Goal: Task Accomplishment & Management: Use online tool/utility

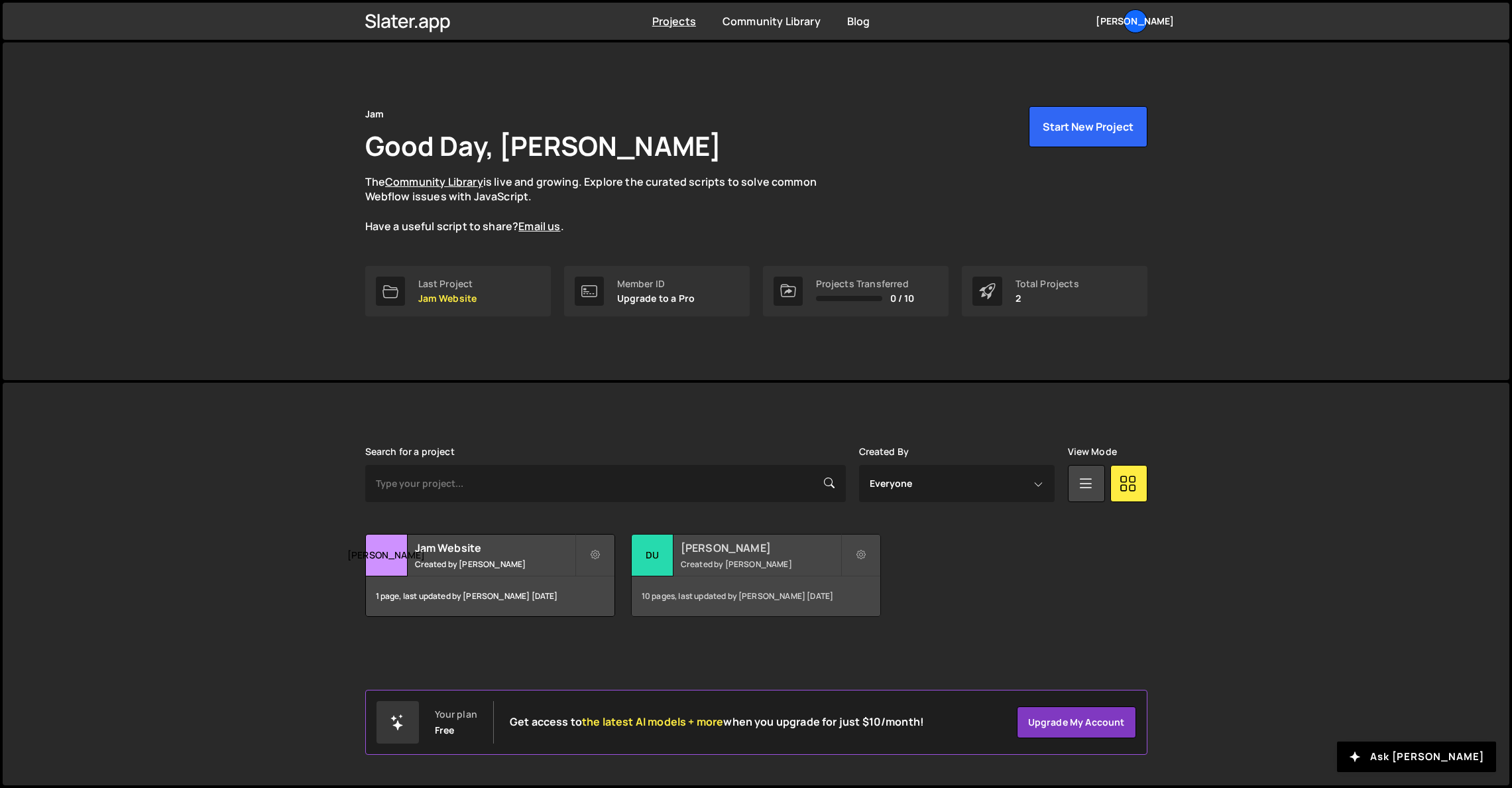
click at [705, 541] on h2 "[PERSON_NAME]" at bounding box center [760, 548] width 159 height 15
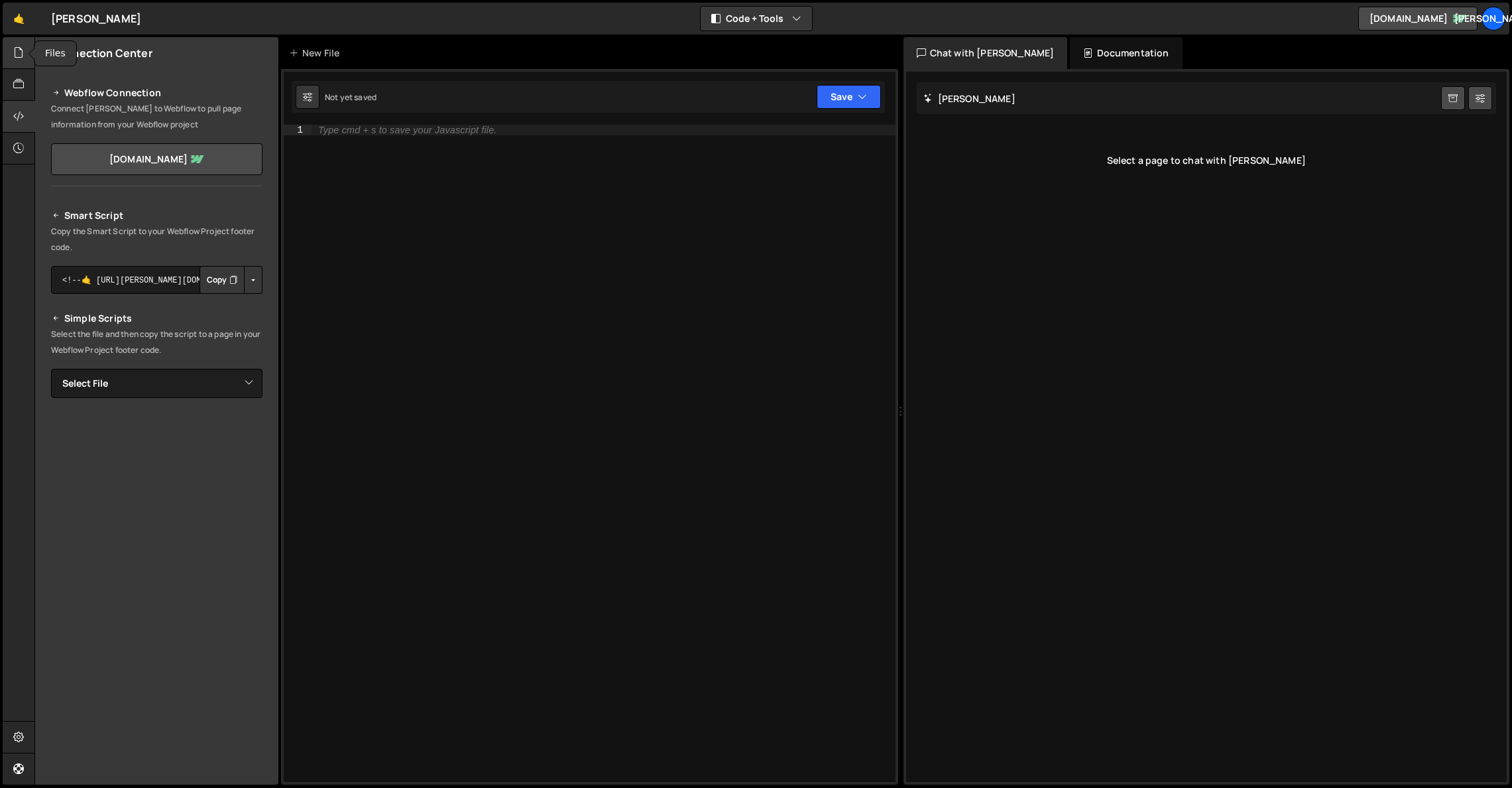
click at [19, 54] on icon at bounding box center [18, 52] width 11 height 15
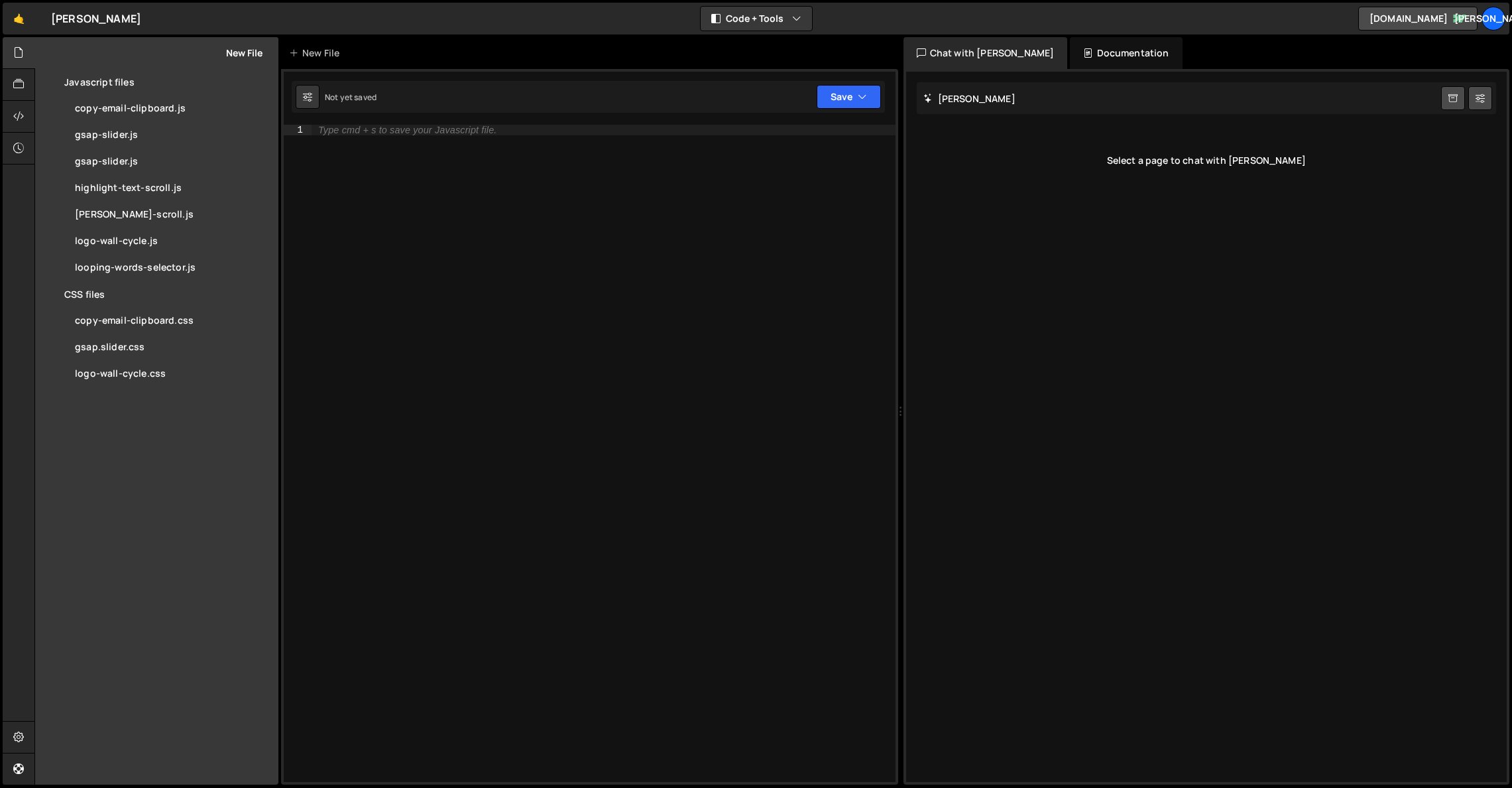
click at [228, 54] on button "New File" at bounding box center [237, 53] width 49 height 11
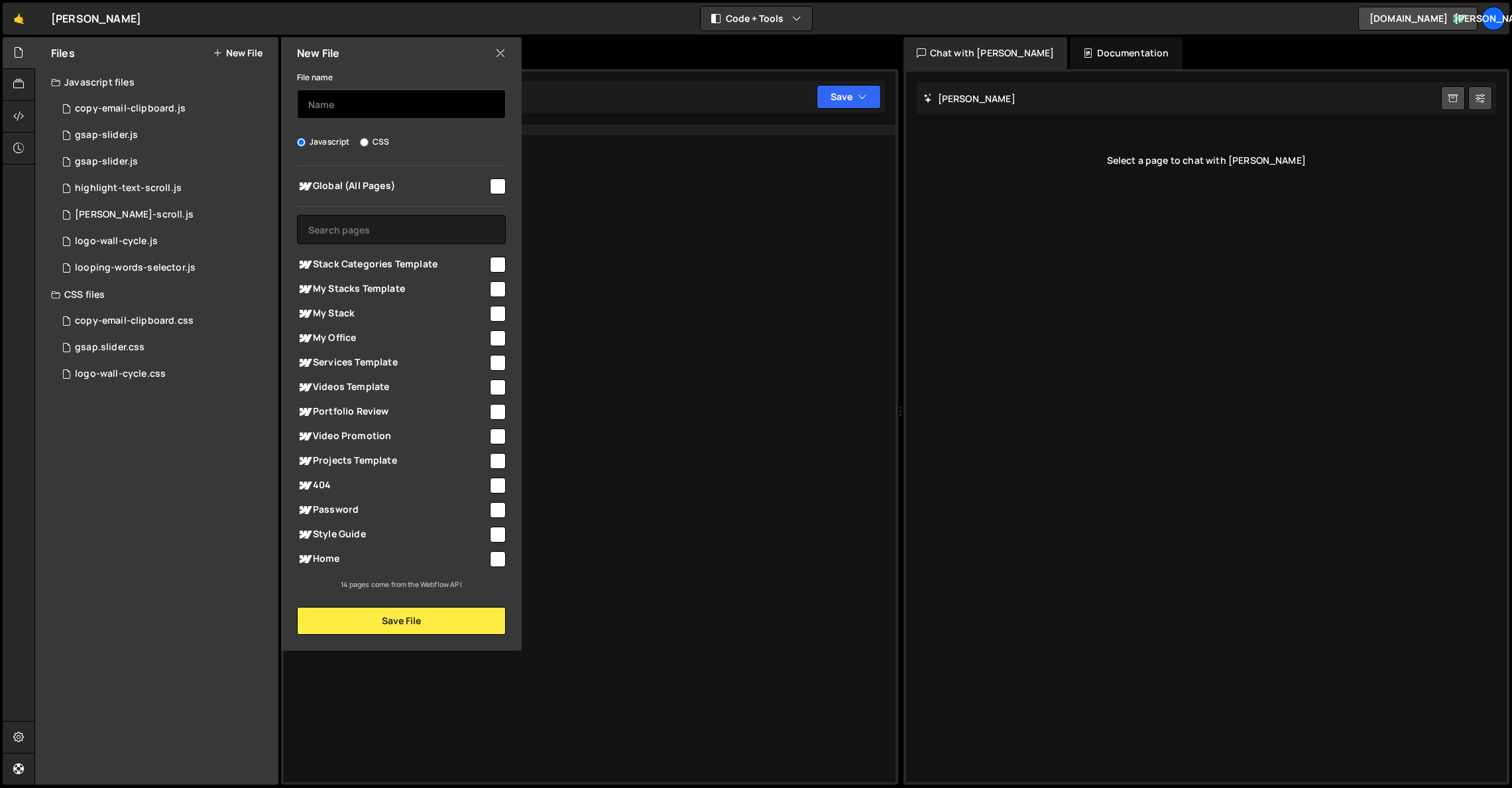
click at [367, 105] on input "text" at bounding box center [401, 104] width 209 height 29
type input "elements-reveal-scroll"
click at [500, 183] on input "checkbox" at bounding box center [497, 186] width 16 height 16
checkbox input "true"
click at [500, 267] on input "checkbox" at bounding box center [497, 264] width 16 height 16
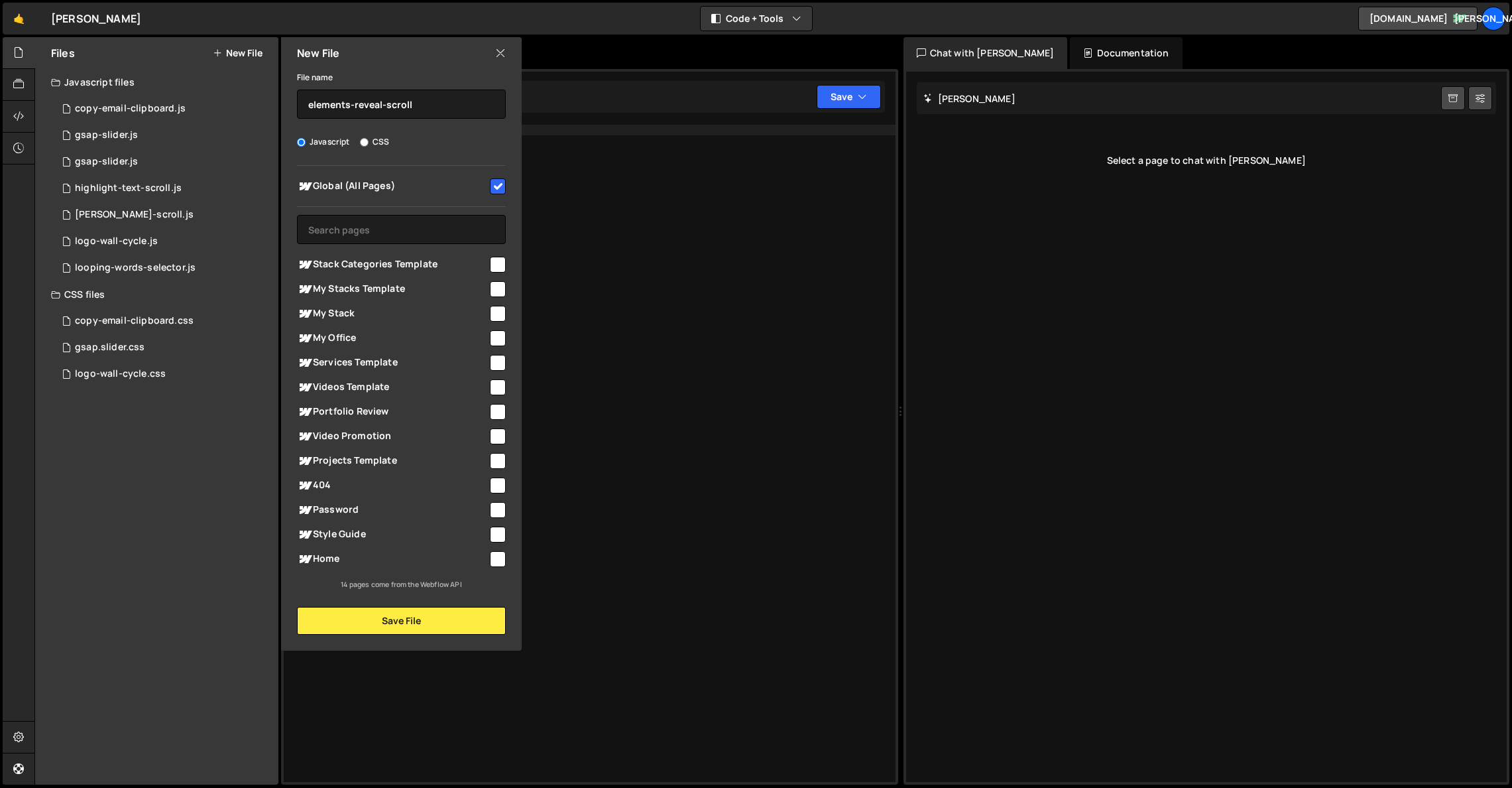
checkbox input "true"
drag, startPoint x: 500, startPoint y: 291, endPoint x: 502, endPoint y: 299, distance: 8.2
click at [500, 291] on input "checkbox" at bounding box center [497, 289] width 16 height 16
checkbox input "true"
click at [499, 312] on input "checkbox" at bounding box center [497, 313] width 16 height 16
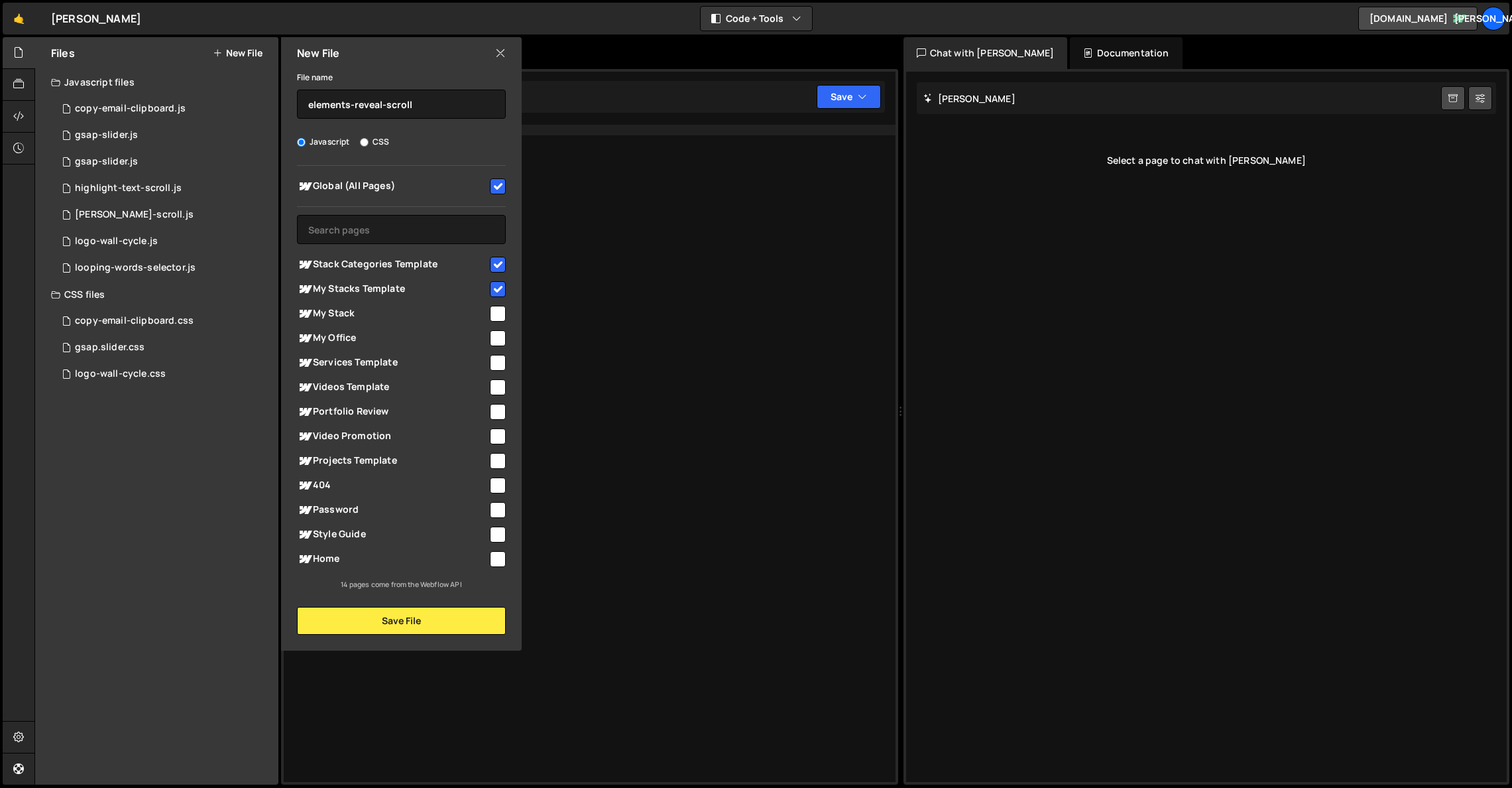
checkbox input "true"
click at [500, 343] on input "checkbox" at bounding box center [497, 337] width 16 height 16
checkbox input "true"
click at [499, 356] on input "checkbox" at bounding box center [497, 362] width 16 height 16
checkbox input "true"
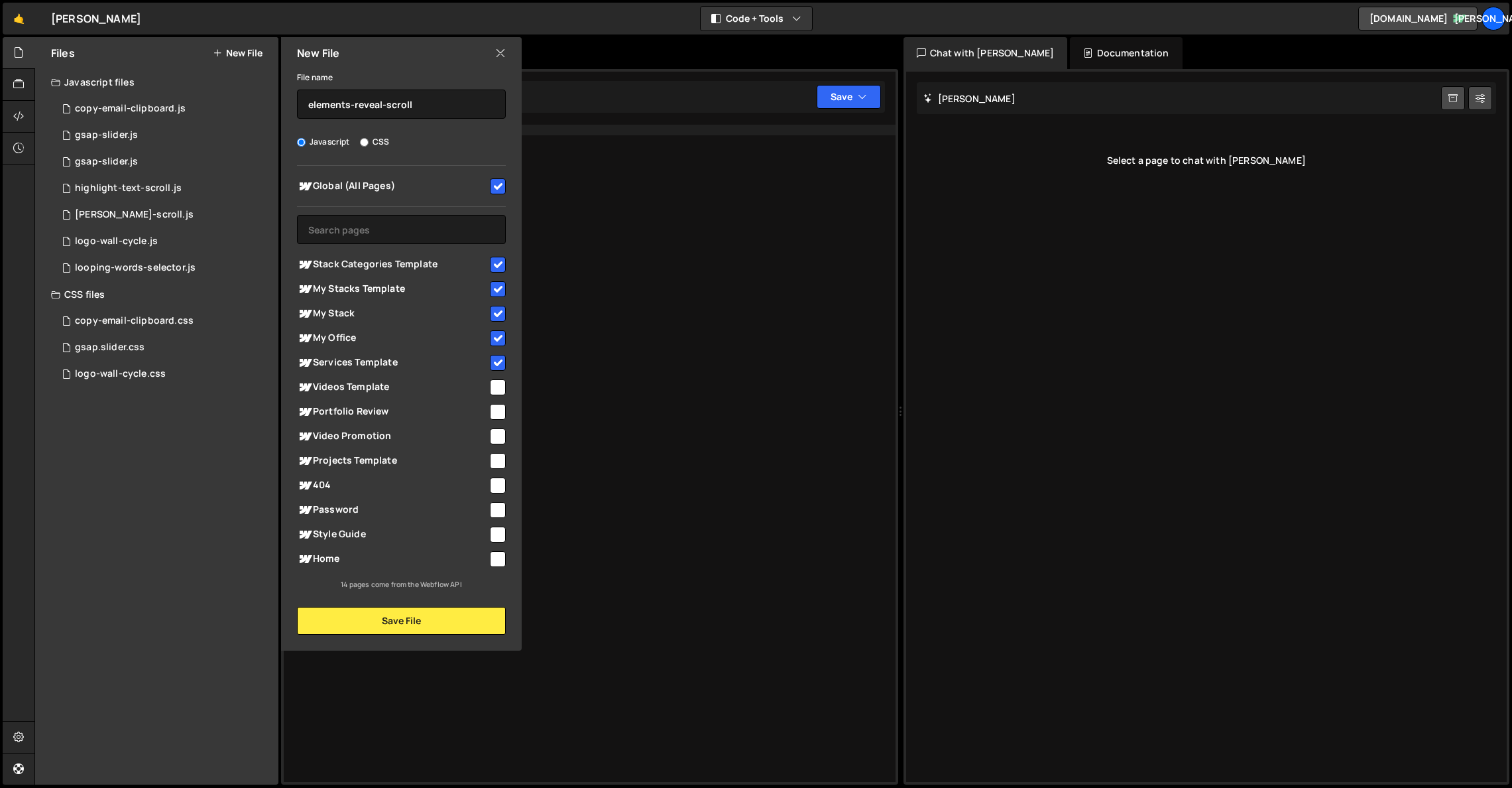
click at [497, 379] on input "checkbox" at bounding box center [497, 387] width 16 height 16
checkbox input "true"
click at [504, 410] on input "checkbox" at bounding box center [497, 411] width 16 height 16
checkbox input "true"
click at [499, 437] on input "checkbox" at bounding box center [497, 435] width 16 height 16
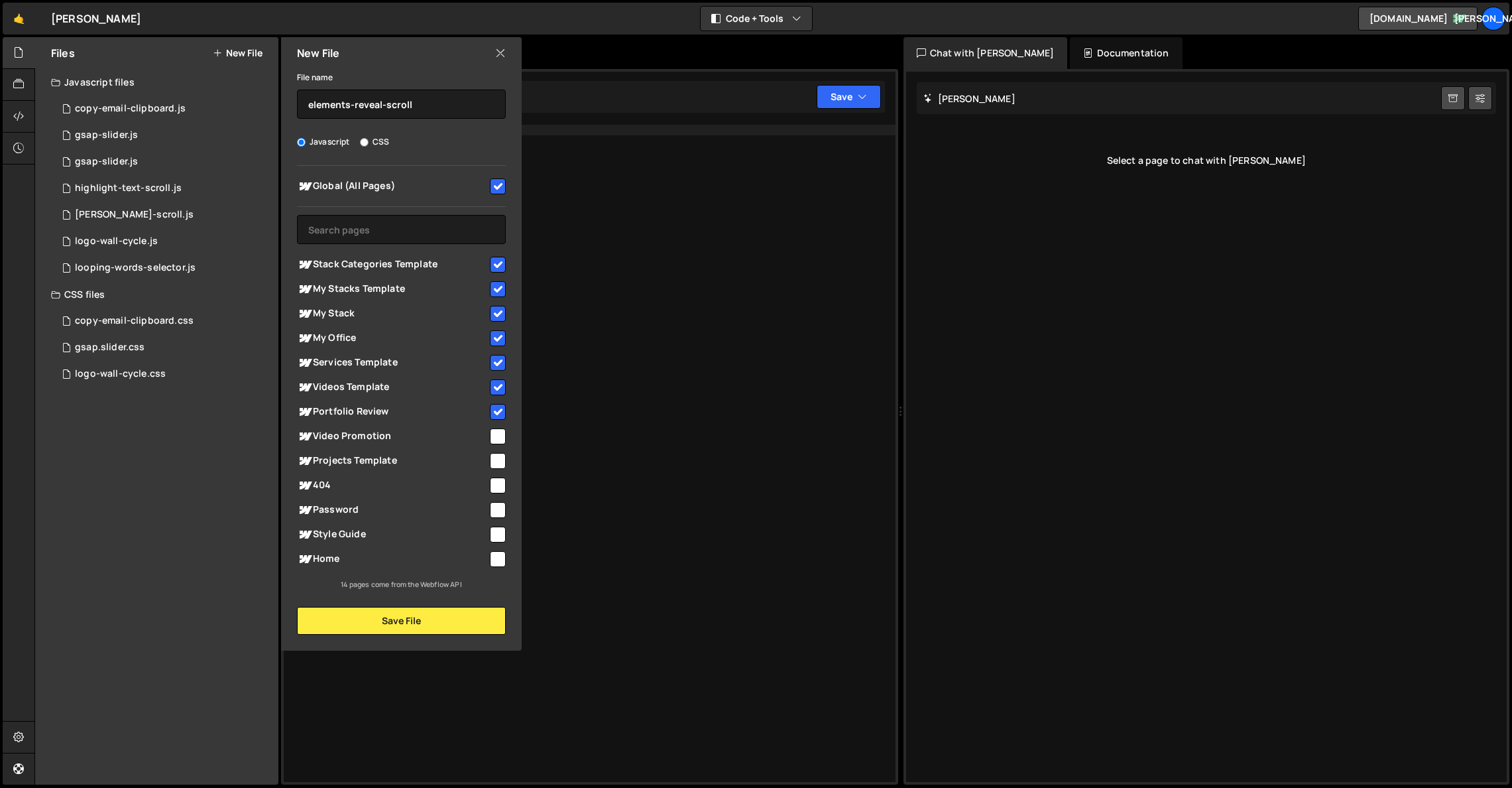
checkbox input "true"
click at [500, 456] on input "checkbox" at bounding box center [497, 460] width 16 height 16
checkbox input "true"
click at [502, 482] on input "checkbox" at bounding box center [497, 485] width 16 height 16
checkbox input "true"
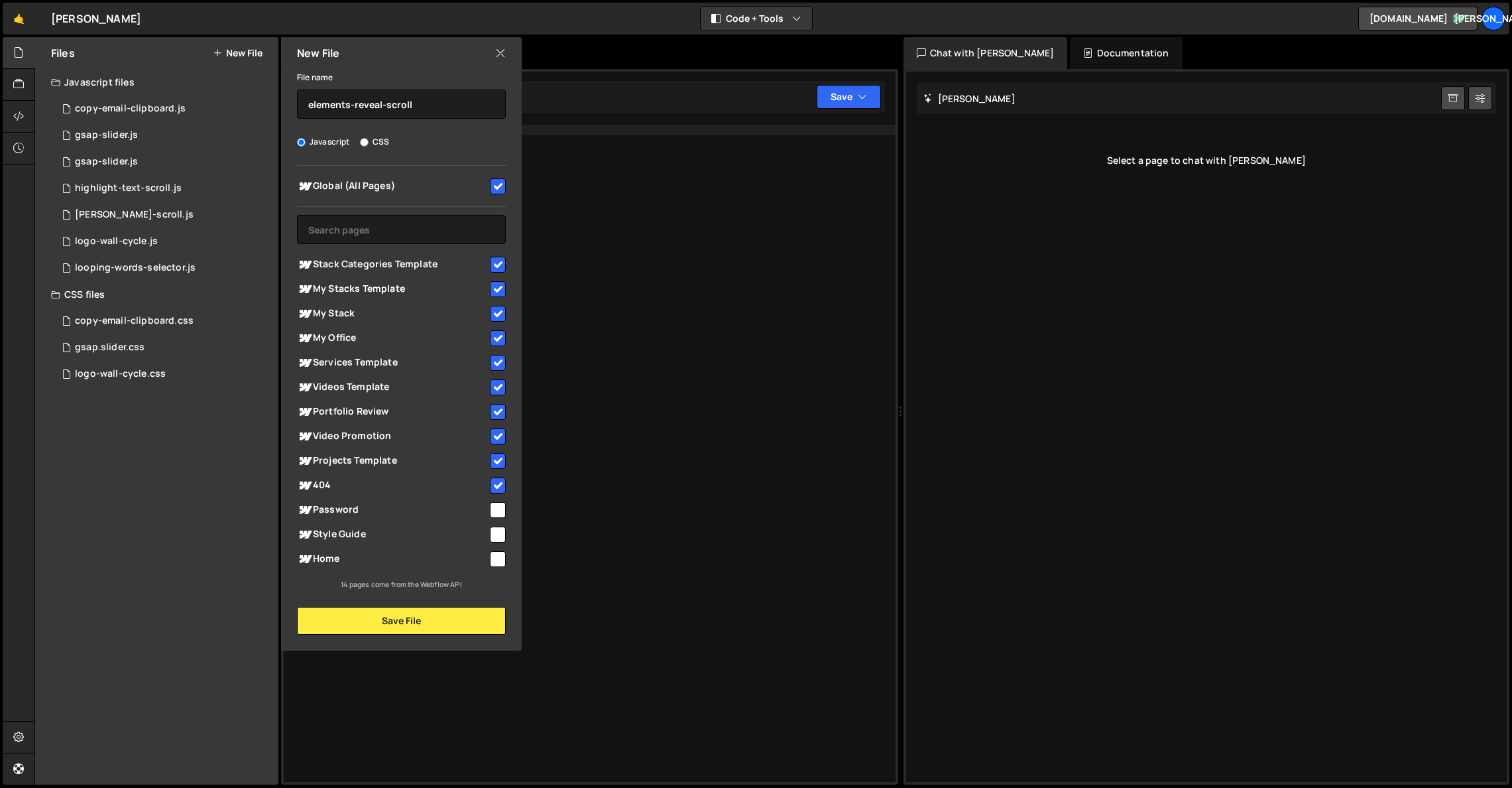
click at [500, 509] on input "checkbox" at bounding box center [497, 509] width 16 height 16
checkbox input "true"
click at [501, 531] on input "checkbox" at bounding box center [497, 534] width 16 height 16
checkbox input "true"
click at [494, 564] on input "checkbox" at bounding box center [497, 558] width 16 height 16
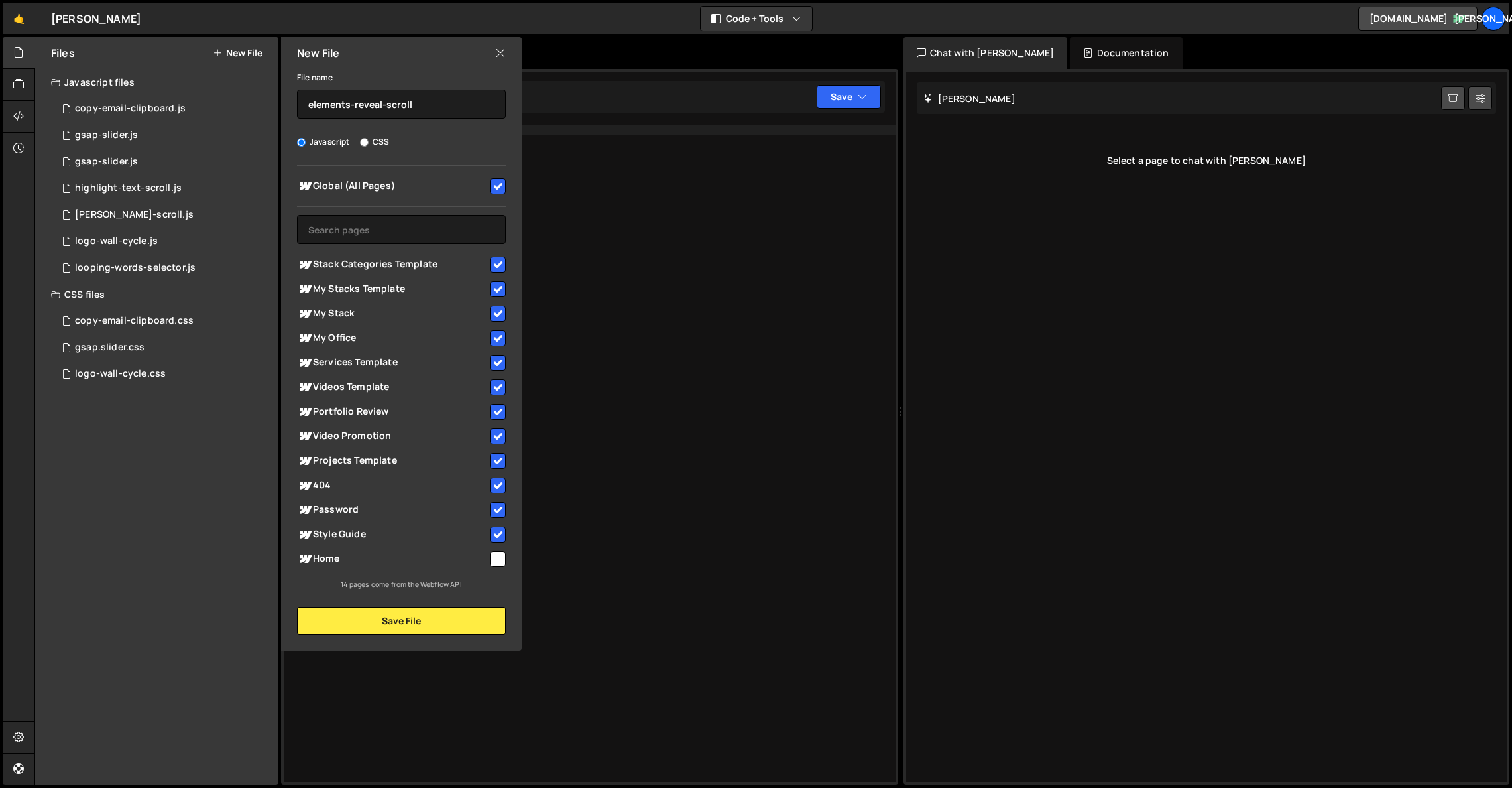
checkbox input "true"
click at [445, 629] on button "Save File" at bounding box center [401, 620] width 209 height 27
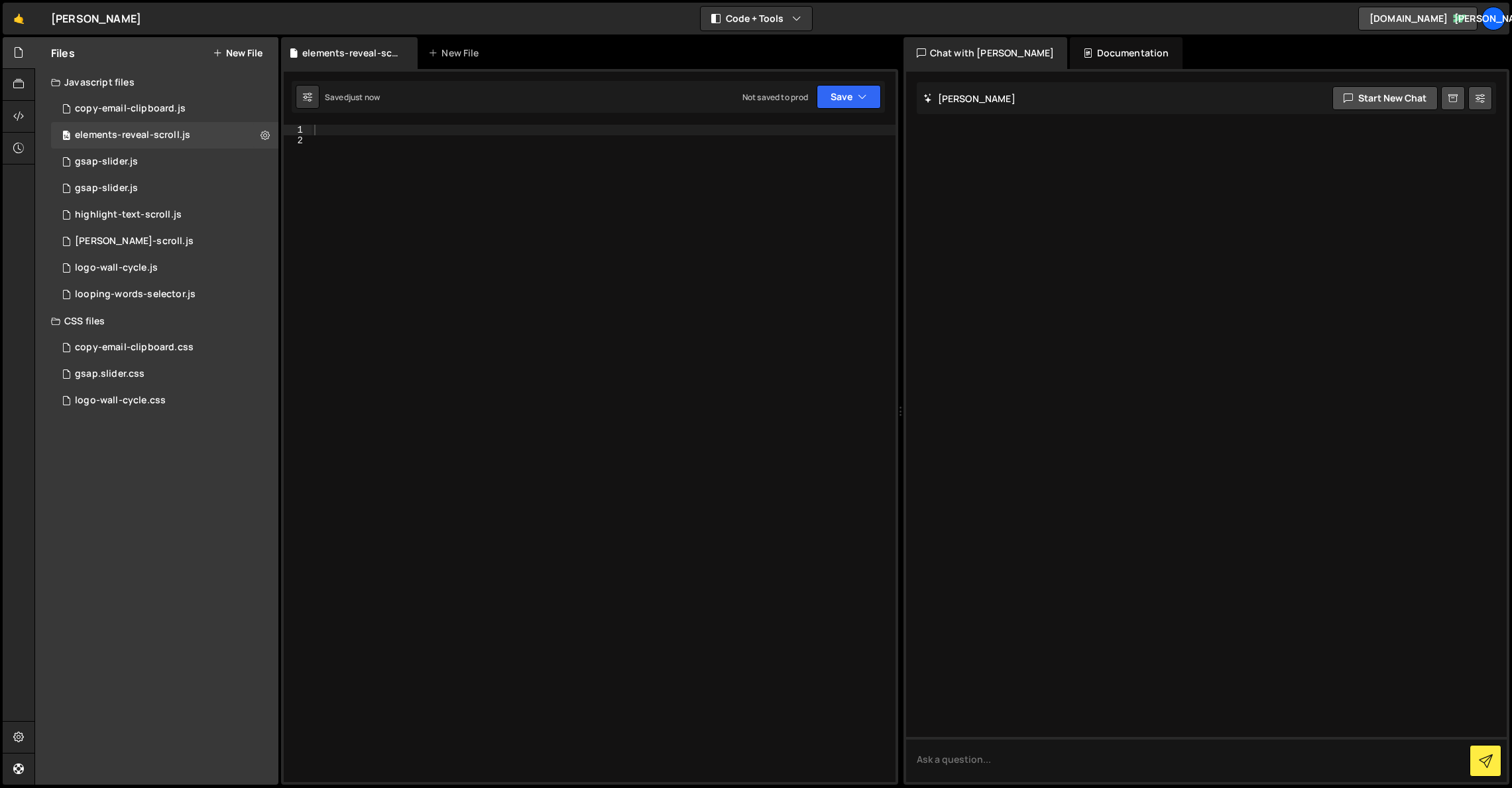
click at [364, 127] on div at bounding box center [604, 464] width 584 height 678
paste textarea "})"
type textarea "})"
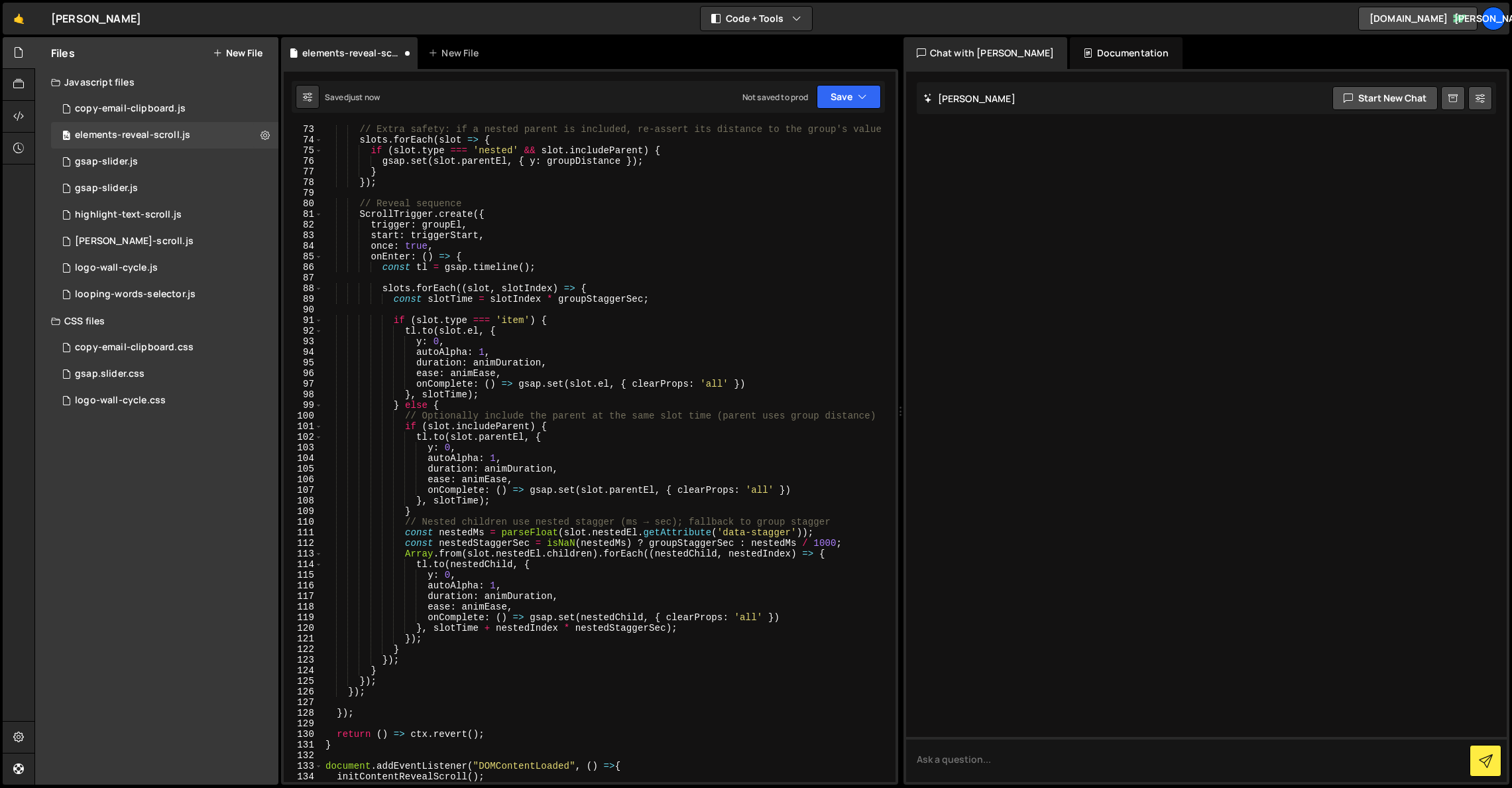
scroll to position [828, 0]
click at [858, 98] on icon "button" at bounding box center [862, 96] width 9 height 13
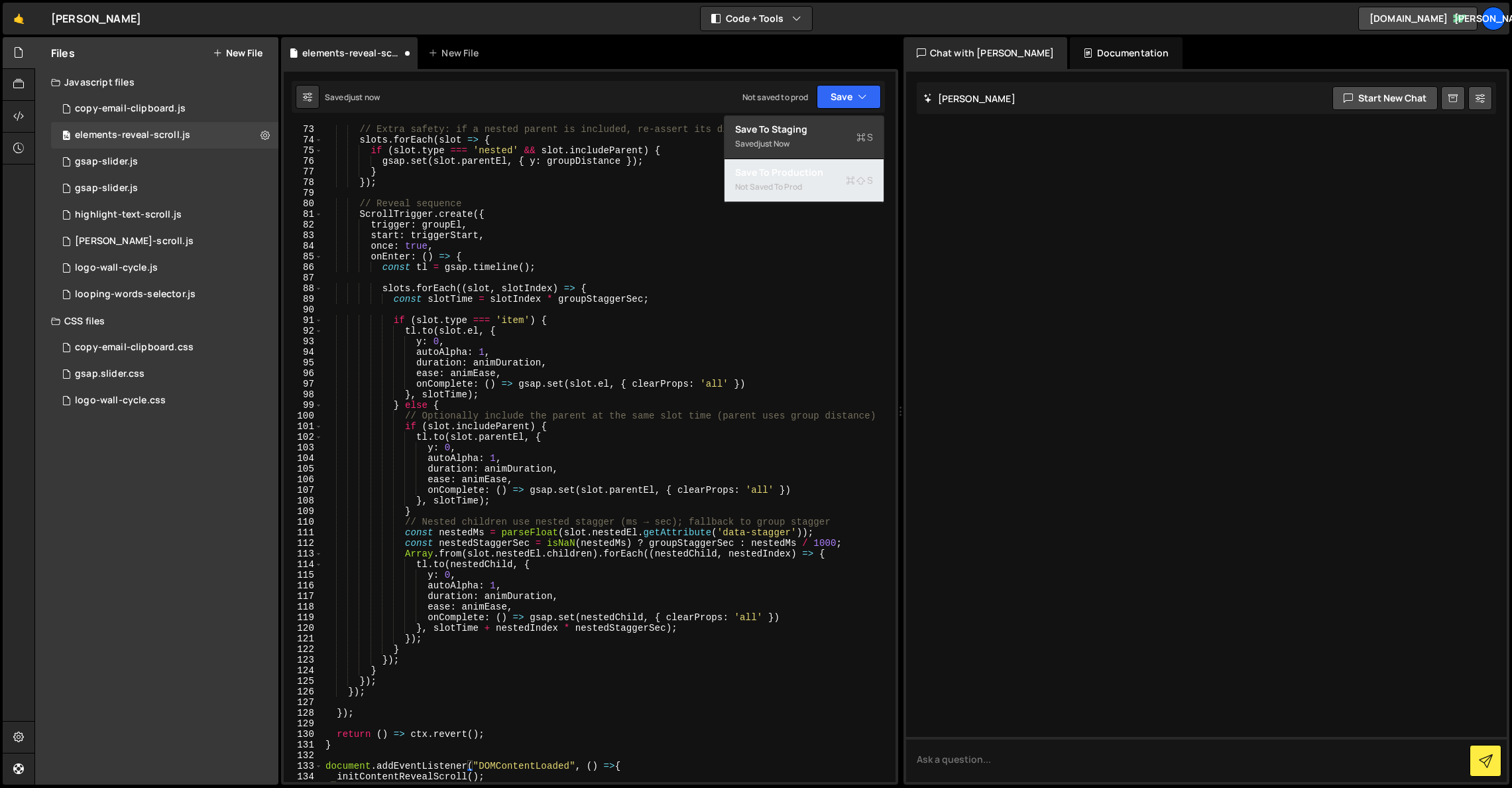
click at [835, 170] on div "Save to Production S" at bounding box center [803, 172] width 138 height 13
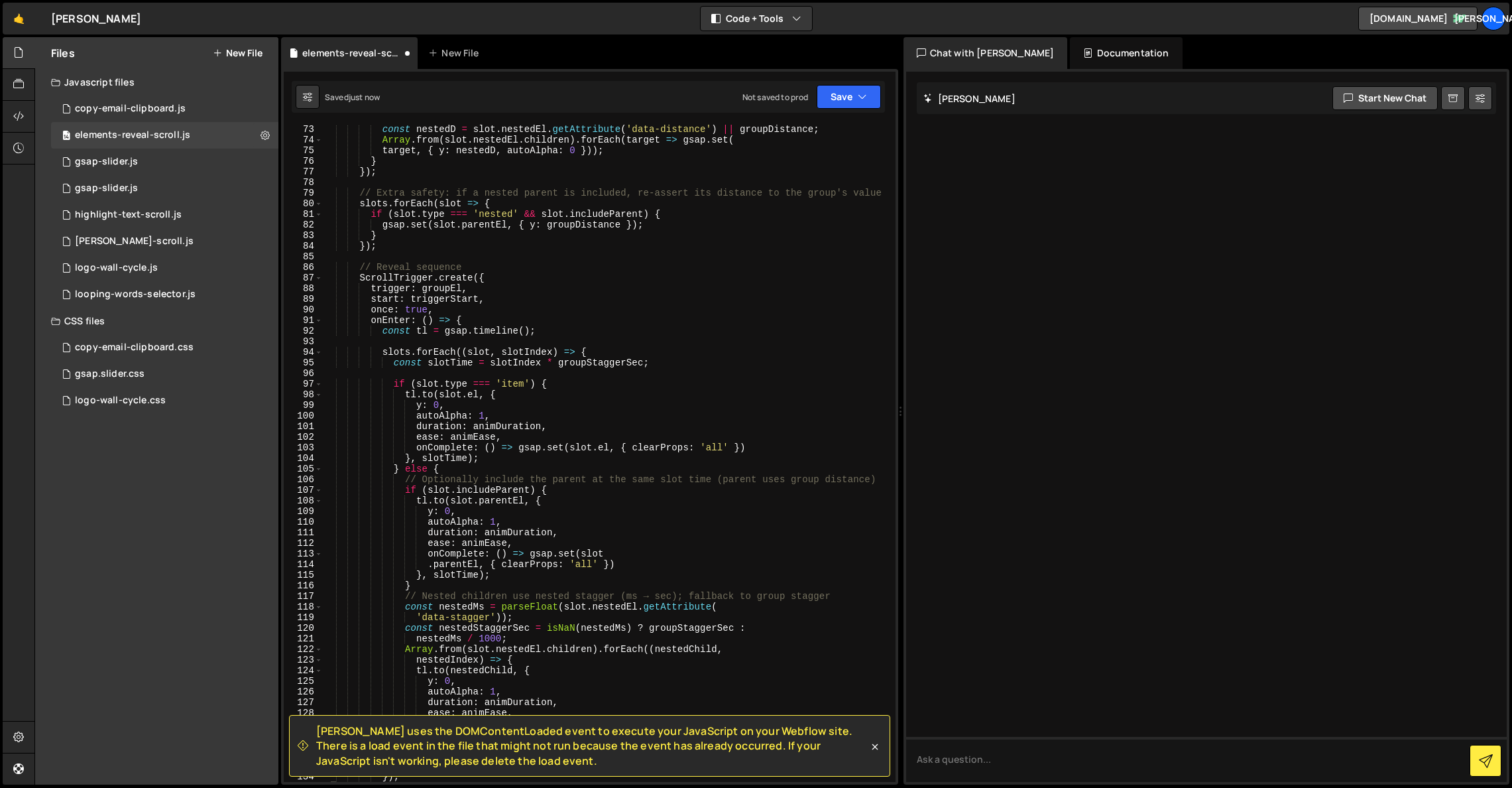
scroll to position [785, 0]
click at [20, 114] on icon at bounding box center [18, 116] width 11 height 15
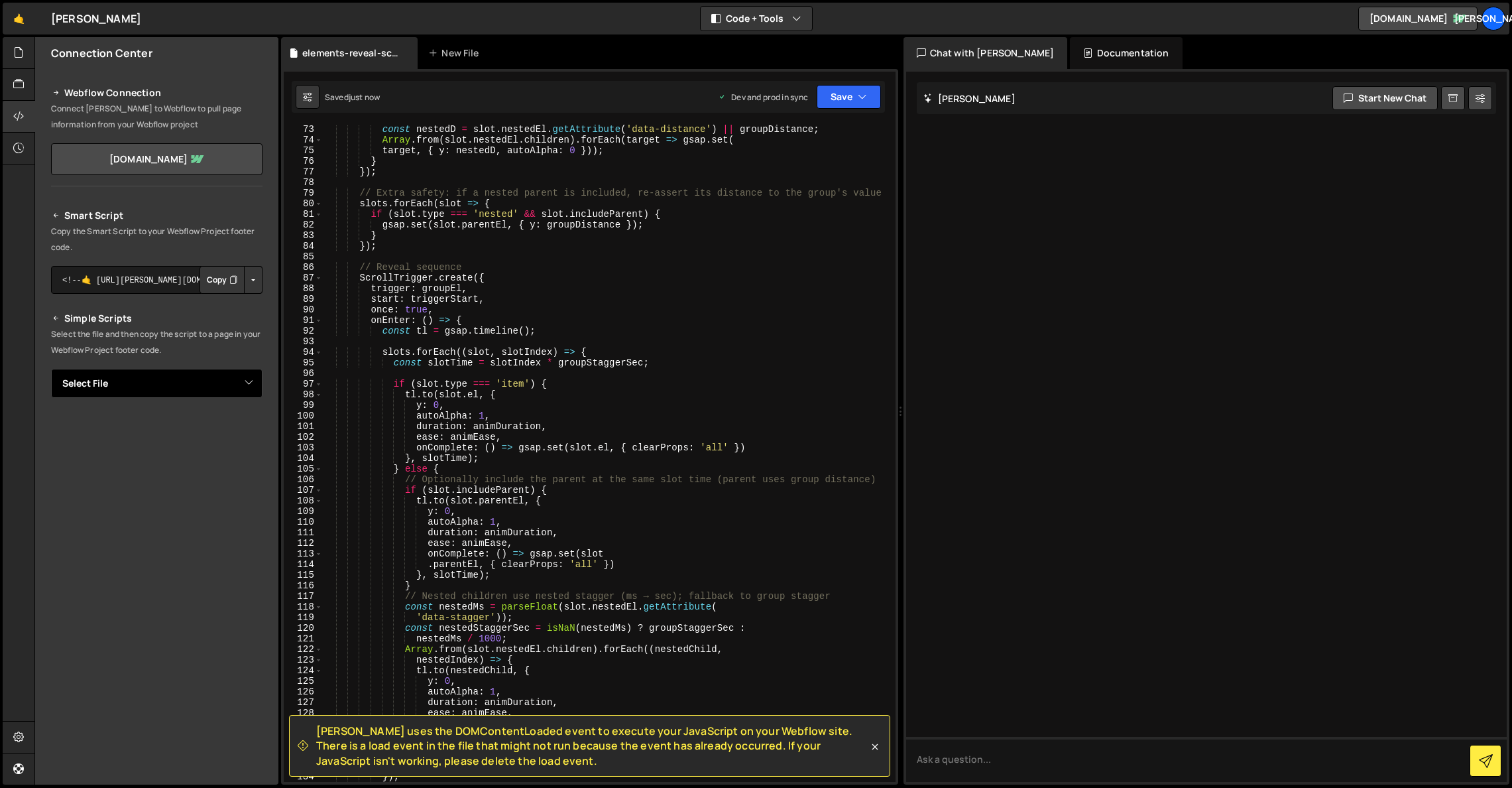
click at [218, 387] on select "Select File copy-email-clipboard.js gsap-slider.js gsap-slider.js highlight-tex…" at bounding box center [157, 383] width 212 height 29
select select "45062"
click at [51, 368] on select "Select File copy-email-clipboard.js gsap-slider.js gsap-slider.js highlight-tex…" at bounding box center [157, 383] width 212 height 29
click at [257, 422] on button "Button group with nested dropdown" at bounding box center [253, 428] width 18 height 27
click at [233, 453] on link "Copy Staging js" at bounding box center [207, 454] width 110 height 18
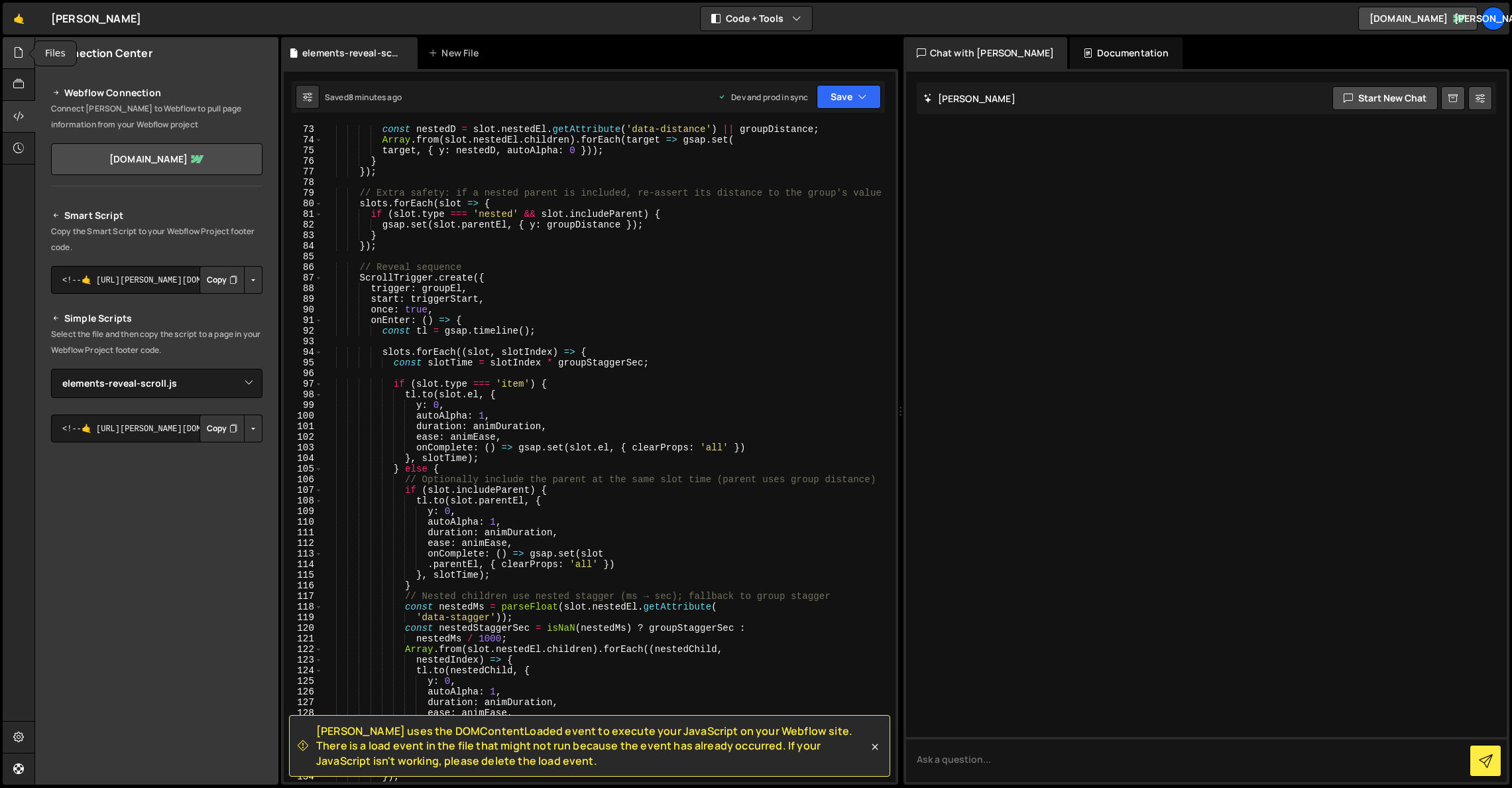
click at [17, 52] on icon at bounding box center [18, 52] width 11 height 15
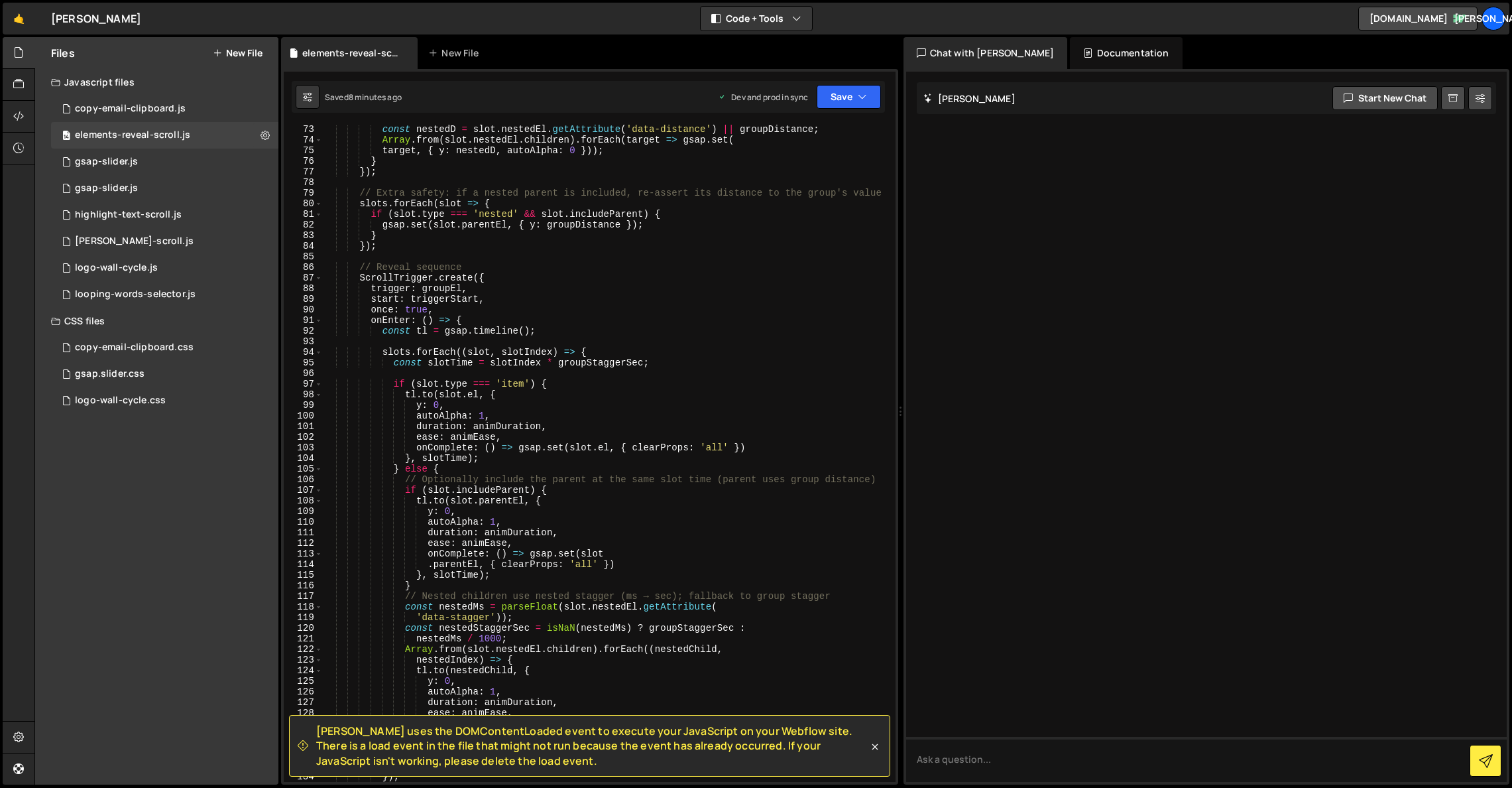
click at [244, 53] on button "New File" at bounding box center [237, 53] width 49 height 11
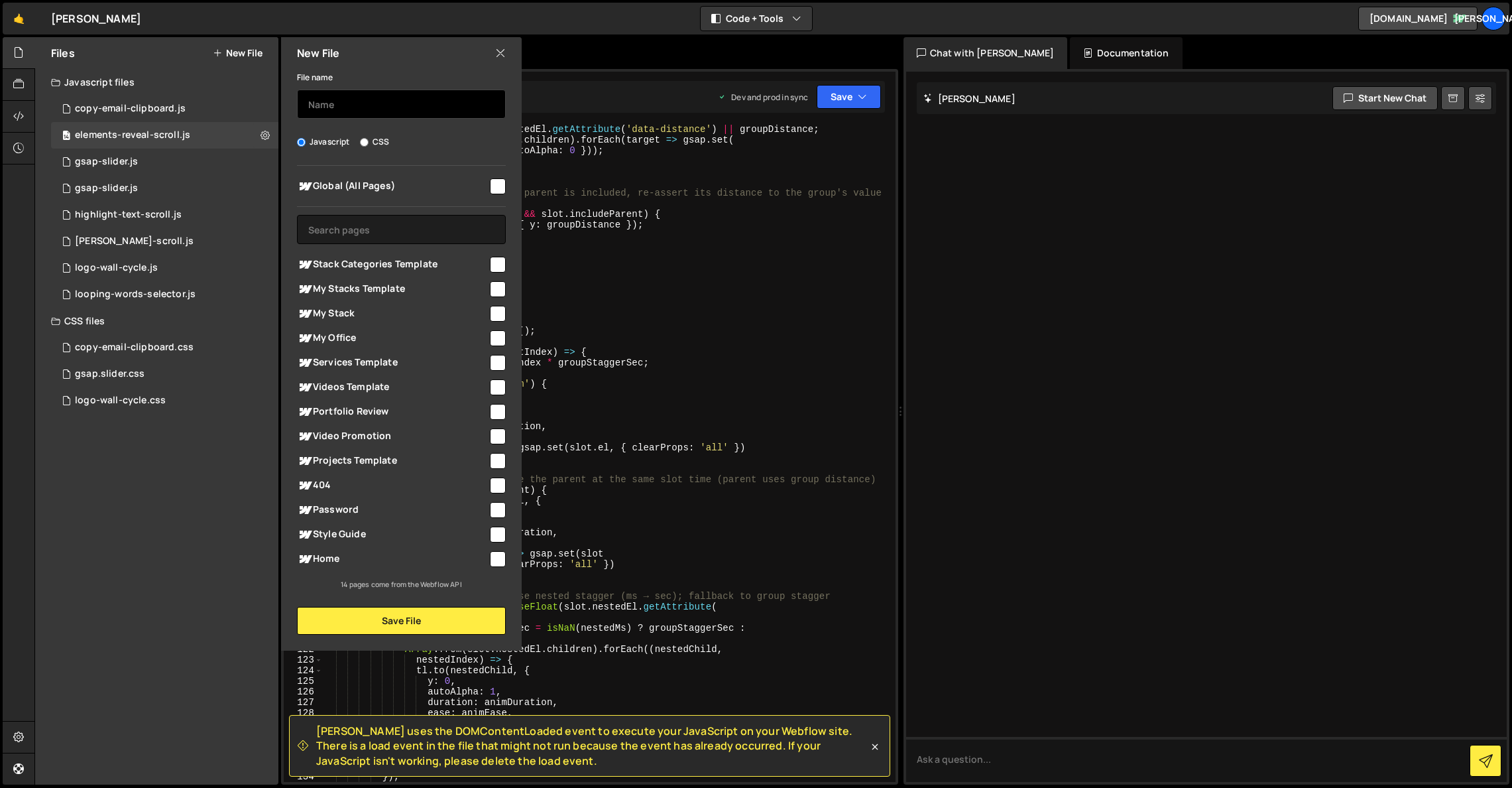
click at [414, 96] on input "text" at bounding box center [401, 104] width 209 height 29
type input "Display Count"
click at [503, 189] on input "checkbox" at bounding box center [497, 186] width 16 height 16
checkbox input "true"
click at [495, 268] on input "checkbox" at bounding box center [497, 264] width 16 height 16
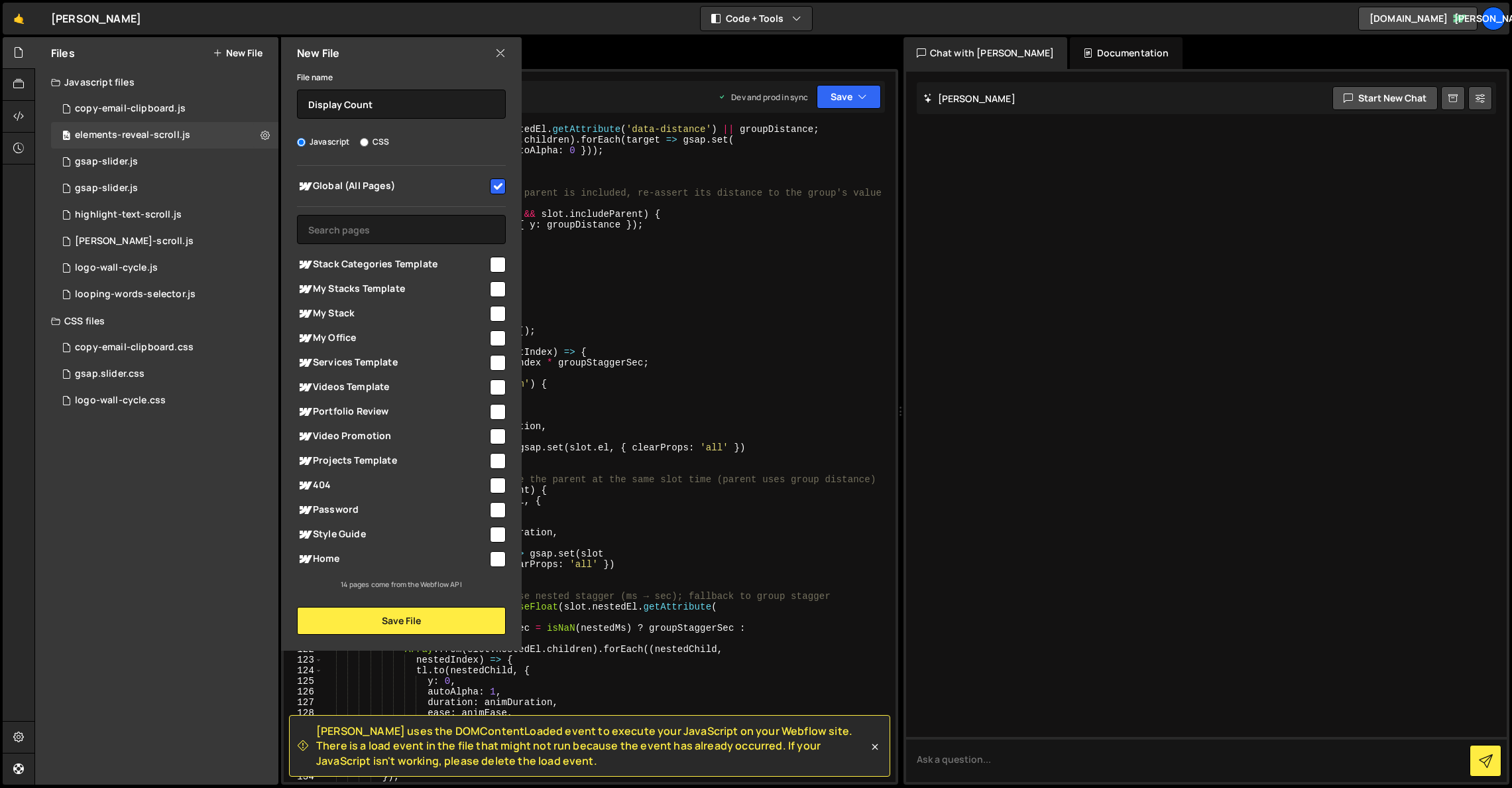
checkbox input "true"
click at [502, 291] on input "checkbox" at bounding box center [497, 289] width 16 height 16
checkbox input "true"
drag, startPoint x: 497, startPoint y: 318, endPoint x: 497, endPoint y: 325, distance: 7.0
click at [497, 318] on input "checkbox" at bounding box center [497, 313] width 16 height 16
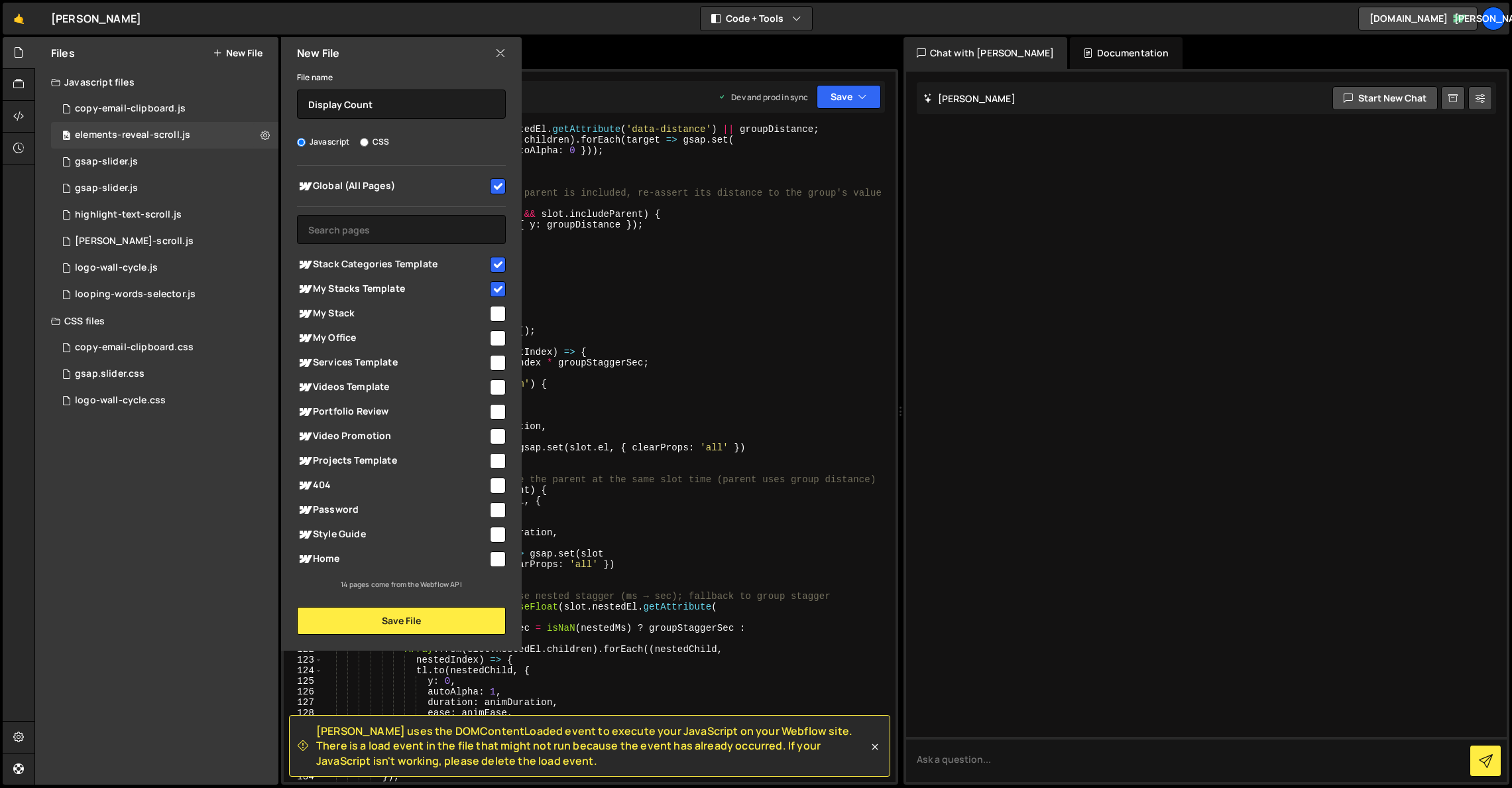
checkbox input "true"
click at [497, 339] on input "checkbox" at bounding box center [497, 337] width 16 height 16
checkbox input "true"
click at [499, 361] on input "checkbox" at bounding box center [497, 362] width 16 height 16
checkbox input "true"
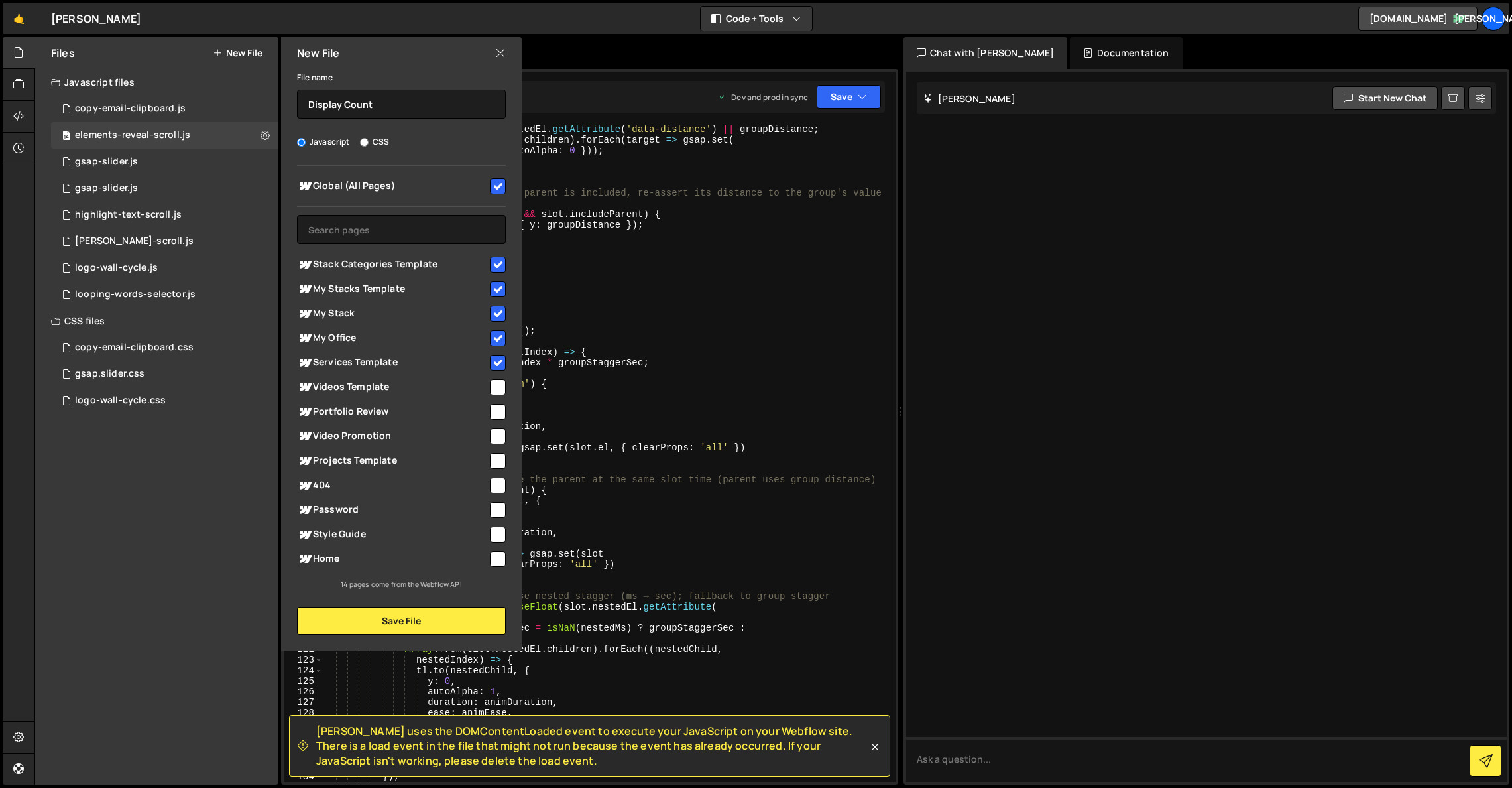
click at [498, 386] on input "checkbox" at bounding box center [497, 387] width 16 height 16
checkbox input "true"
click at [495, 414] on input "checkbox" at bounding box center [497, 411] width 16 height 16
checkbox input "true"
click at [494, 432] on input "checkbox" at bounding box center [497, 435] width 16 height 16
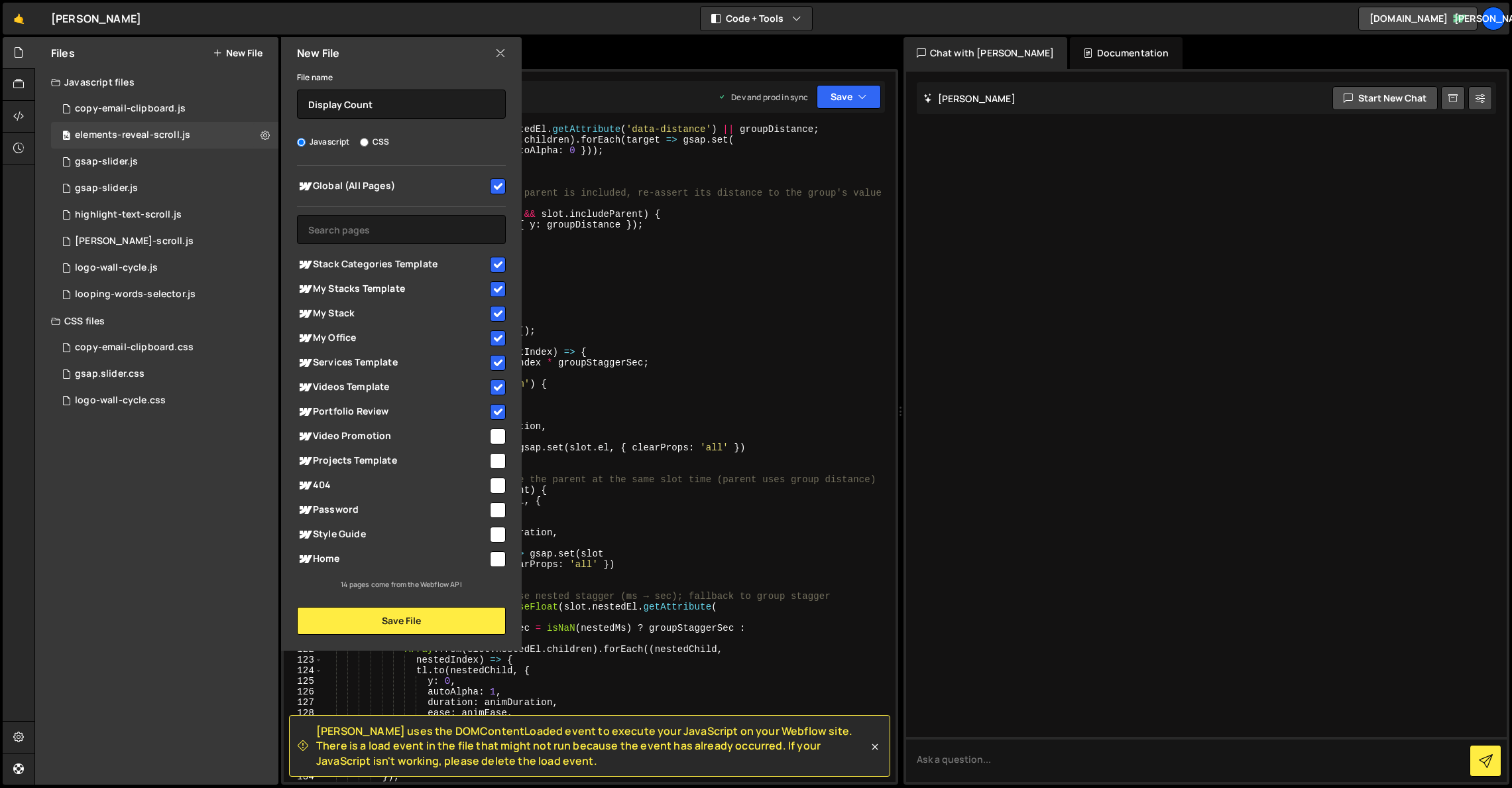
checkbox input "true"
click at [493, 465] on input "checkbox" at bounding box center [497, 460] width 16 height 16
checkbox input "true"
click at [496, 490] on input "checkbox" at bounding box center [497, 485] width 16 height 16
checkbox input "true"
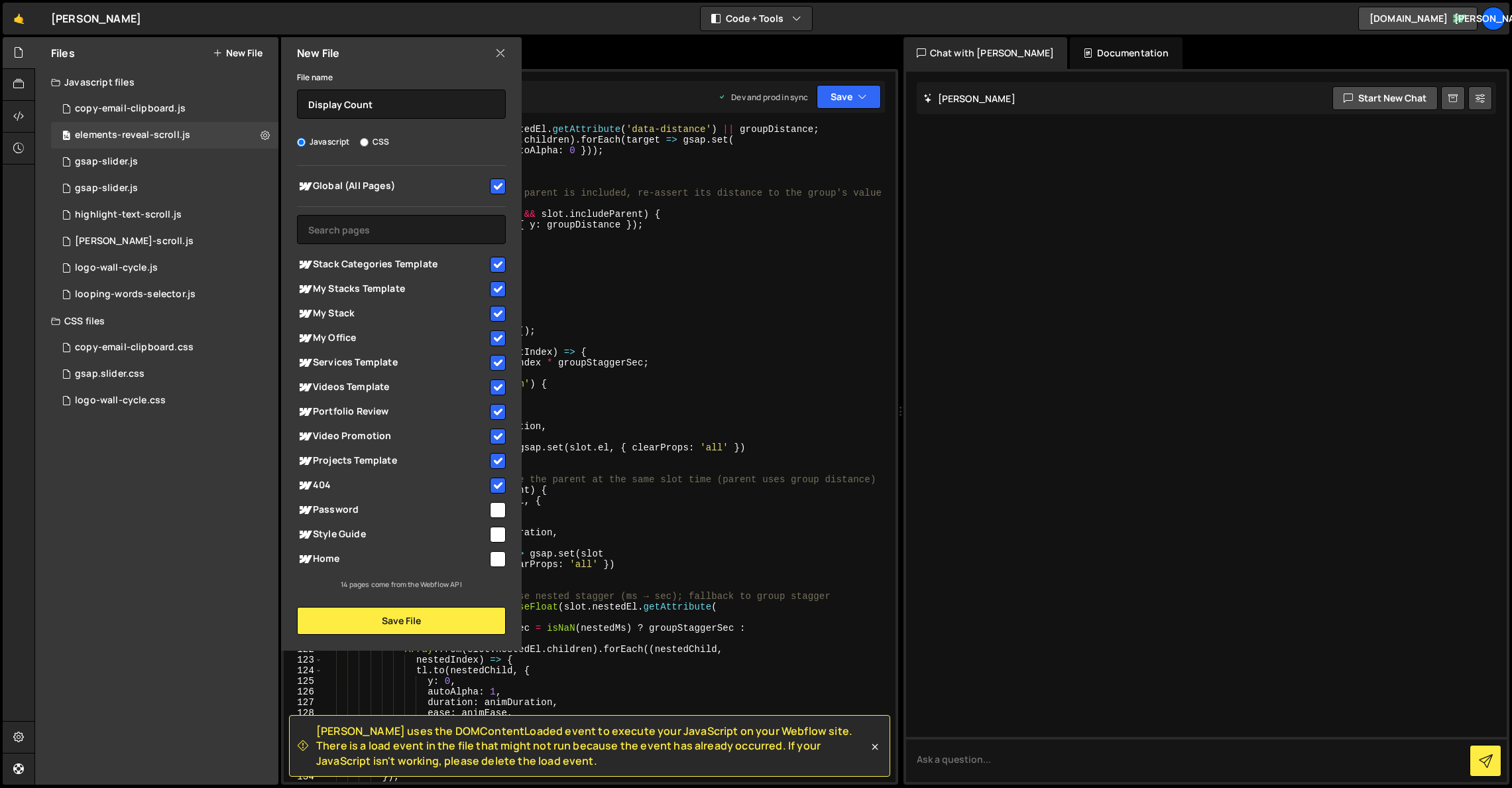
click at [493, 509] on input "checkbox" at bounding box center [497, 509] width 16 height 16
checkbox input "true"
click at [500, 539] on input "checkbox" at bounding box center [497, 534] width 16 height 16
checkbox input "true"
click at [499, 563] on input "checkbox" at bounding box center [497, 558] width 16 height 16
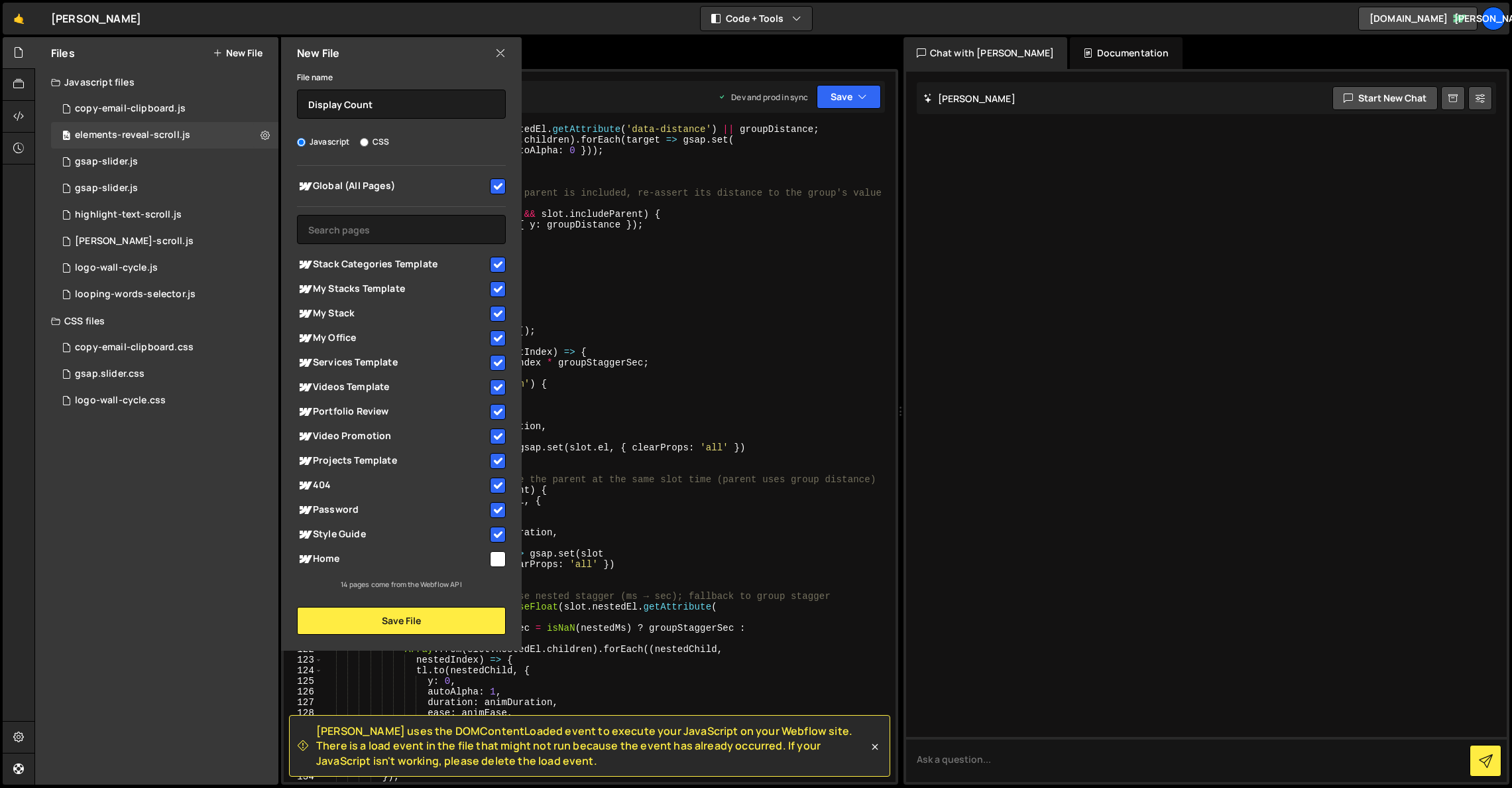
checkbox input "true"
click at [448, 618] on button "Save File" at bounding box center [401, 620] width 209 height 27
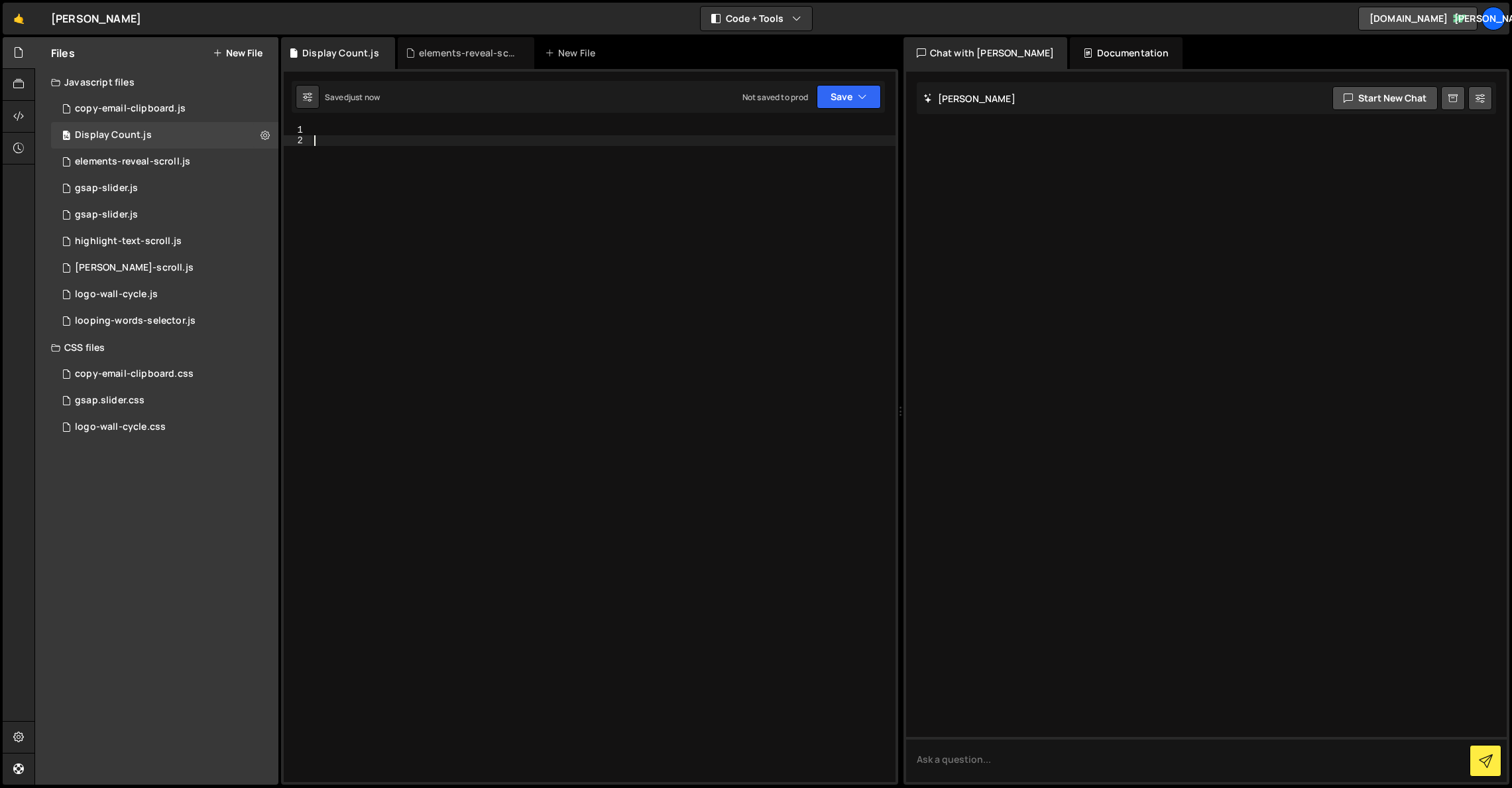
click at [505, 174] on div at bounding box center [604, 464] width 584 height 678
click at [497, 126] on div at bounding box center [604, 464] width 584 height 678
paste textarea "});"
type textarea "});"
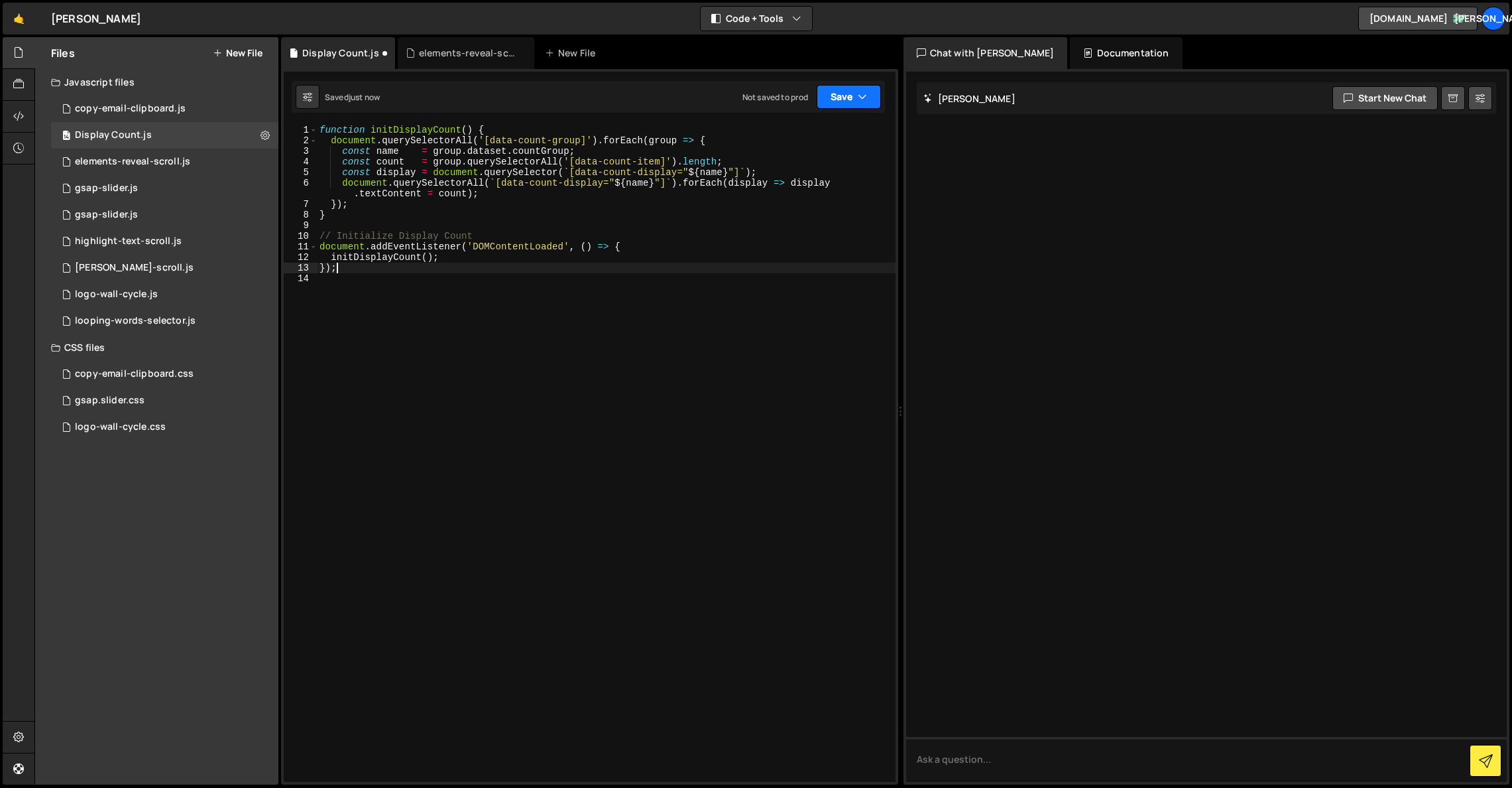
click at [860, 94] on icon "button" at bounding box center [862, 96] width 9 height 13
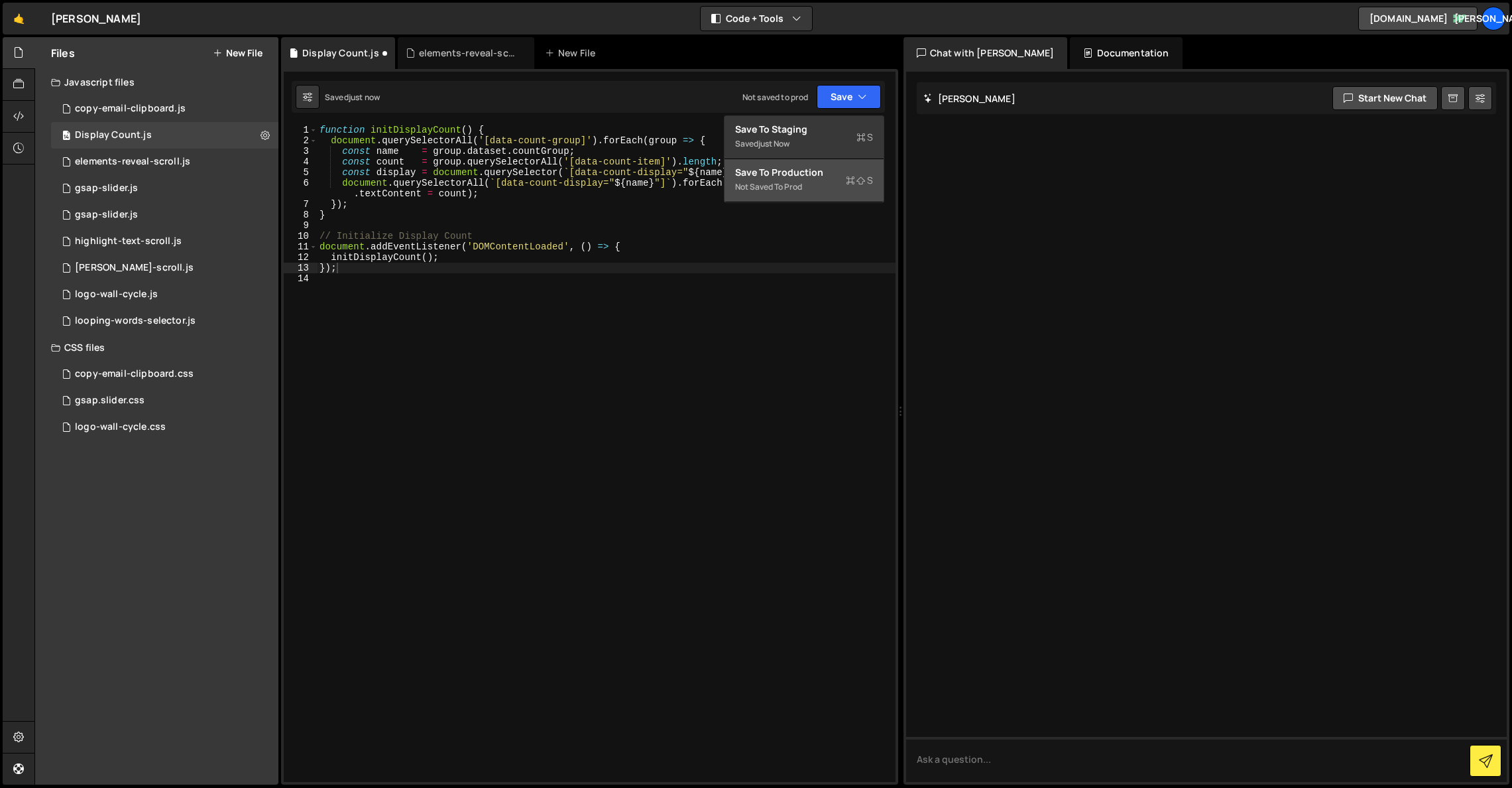
click at [814, 178] on div "Save to Production S" at bounding box center [803, 172] width 138 height 13
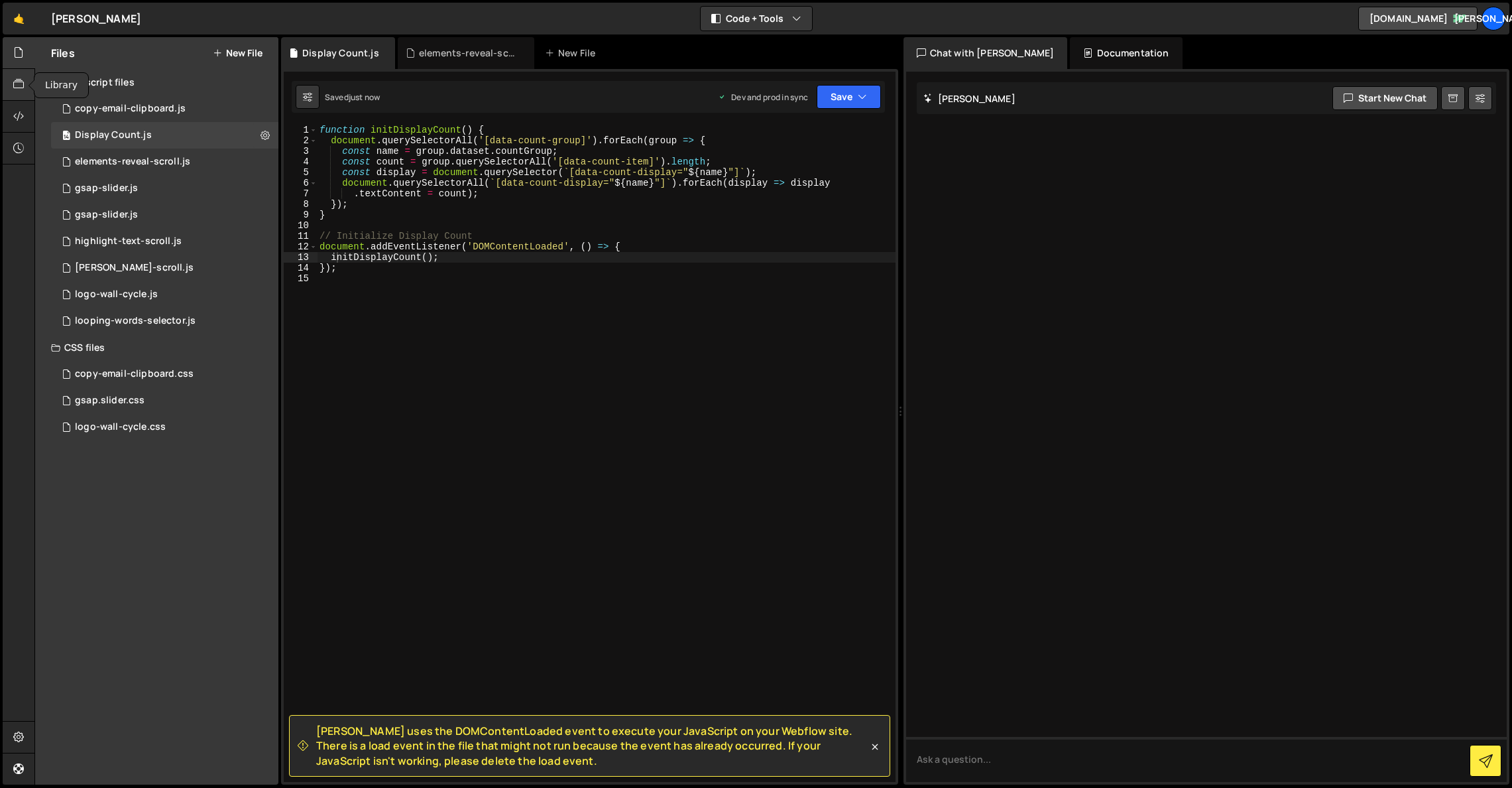
click at [13, 88] on icon at bounding box center [18, 84] width 11 height 15
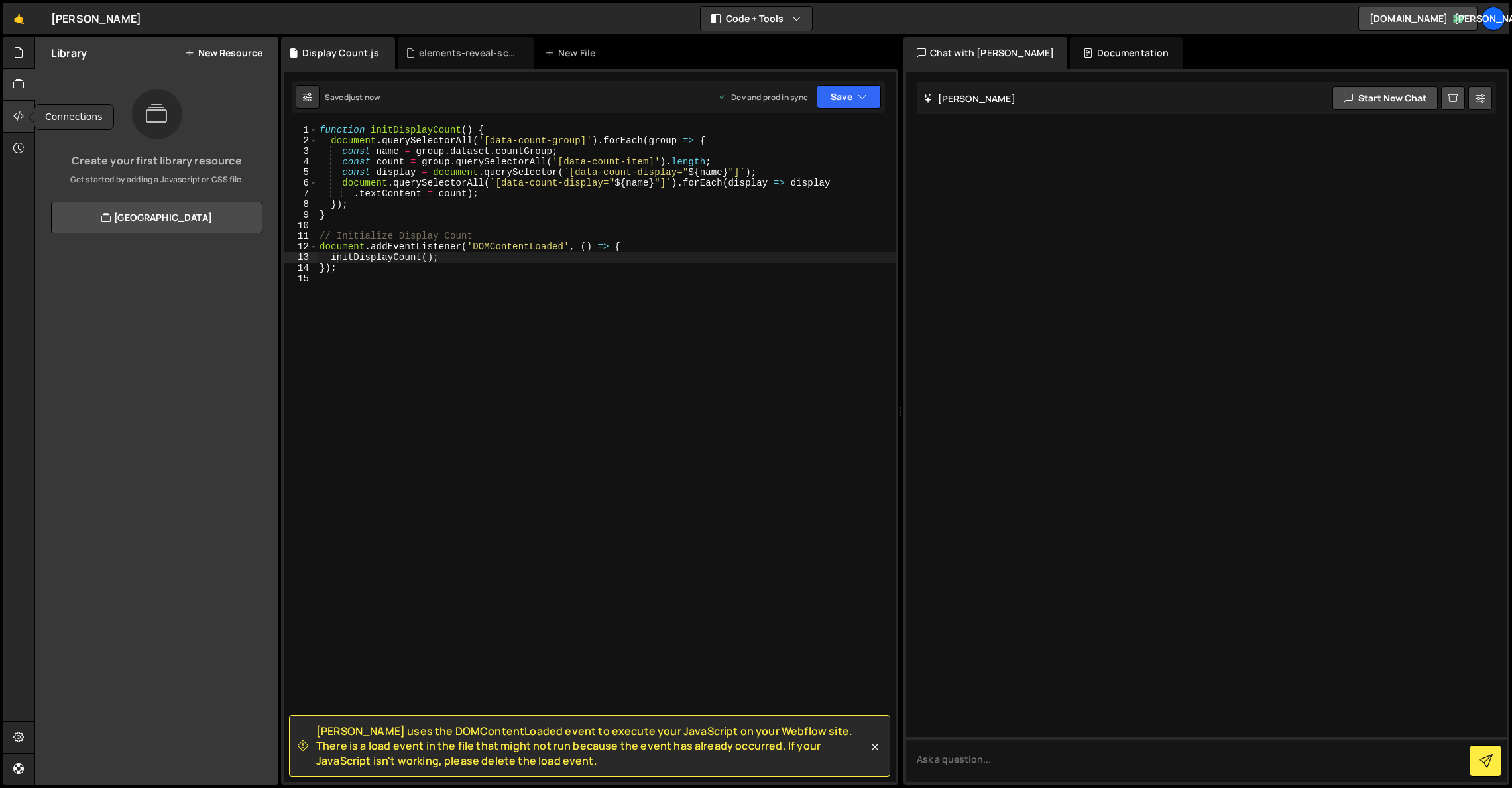
click at [13, 114] on icon at bounding box center [18, 116] width 11 height 15
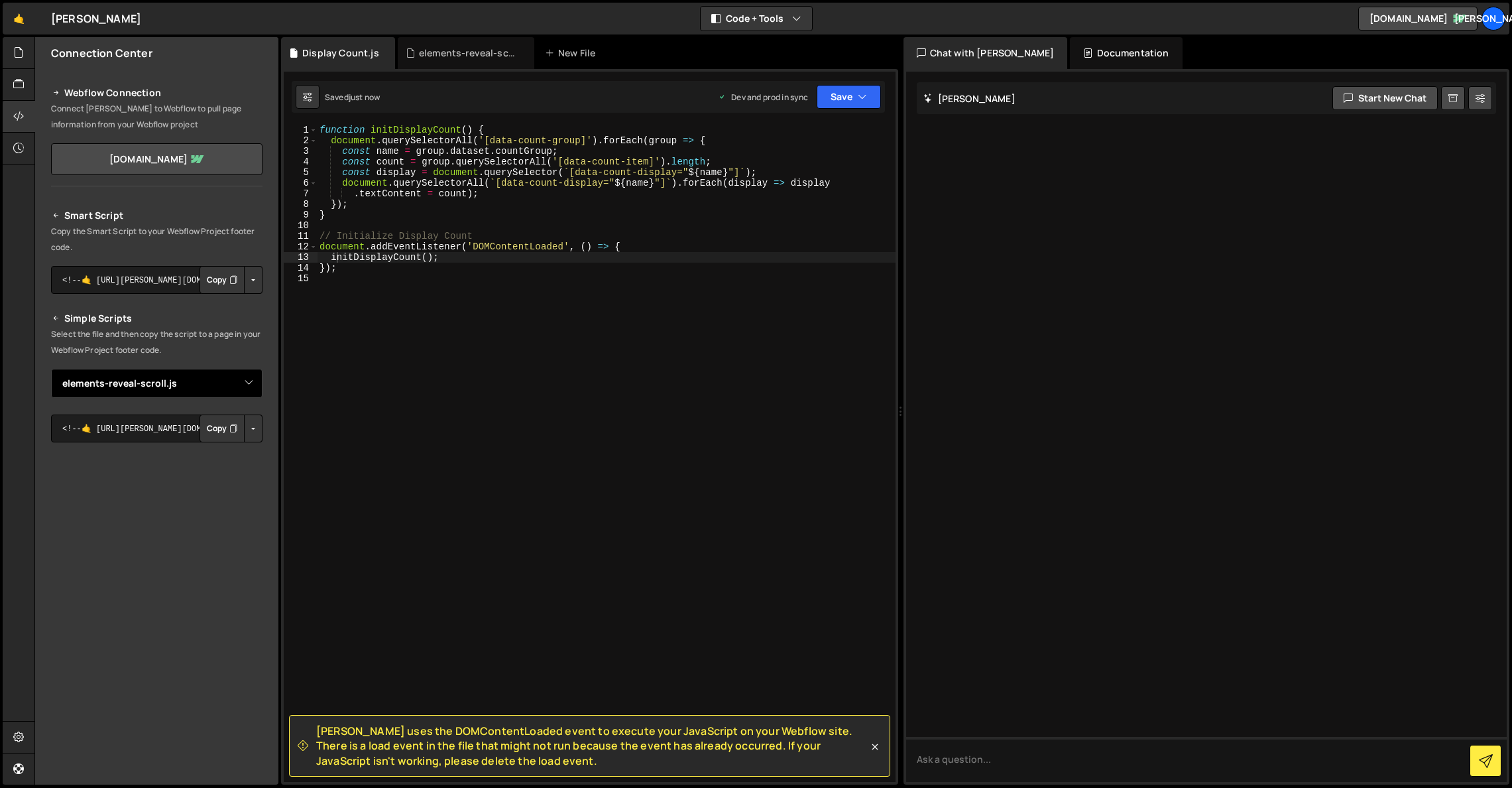
click at [247, 384] on select "Select File copy-email-clipboard.js gsap-slider.js gsap-slider.js highlight-tex…" at bounding box center [157, 383] width 212 height 29
select select "45063"
click at [51, 368] on select "Select File copy-email-clipboard.js gsap-slider.js gsap-slider.js highlight-tex…" at bounding box center [157, 383] width 212 height 29
click at [253, 426] on button "Button group with nested dropdown" at bounding box center [253, 428] width 18 height 27
click at [231, 454] on link "Copy Staging js" at bounding box center [207, 454] width 110 height 18
